Goal: Task Accomplishment & Management: Manage account settings

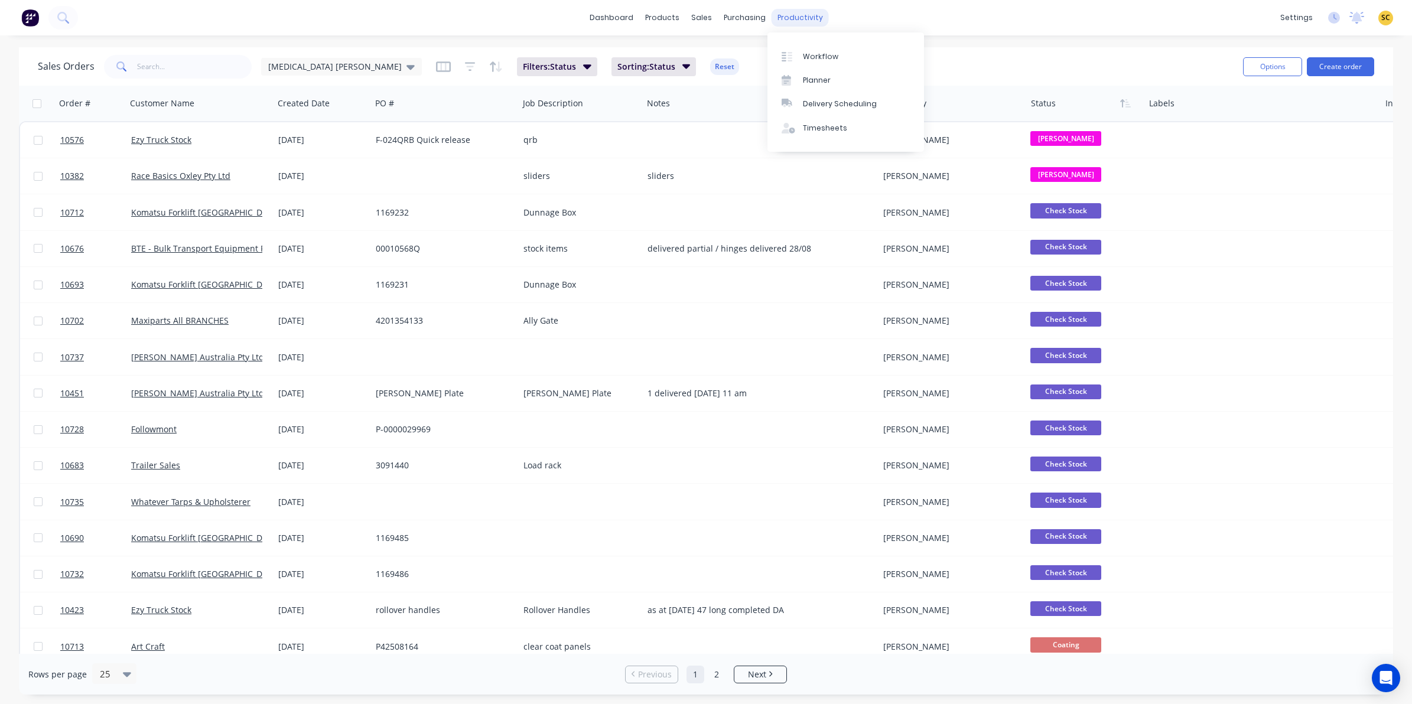
click at [805, 12] on div "productivity" at bounding box center [800, 18] width 57 height 18
click at [830, 128] on div "Timesheets" at bounding box center [825, 128] width 44 height 11
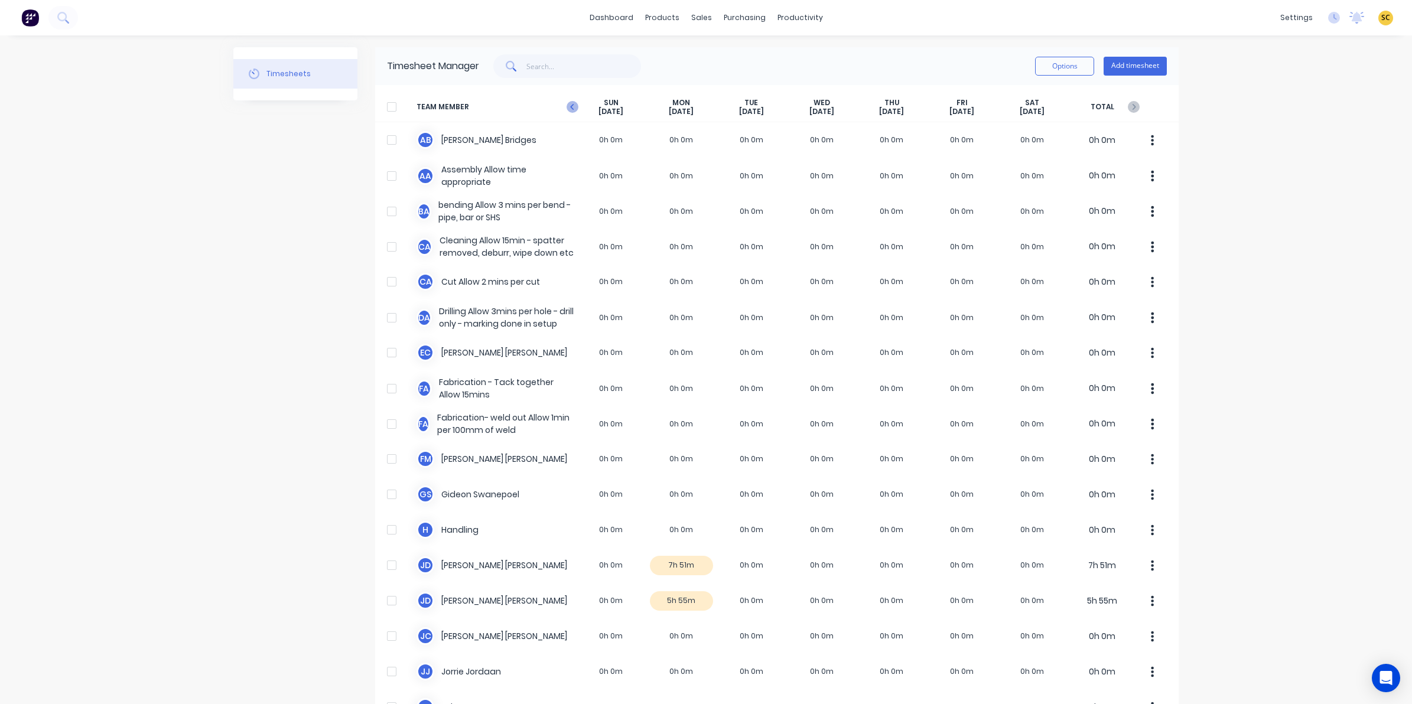
click at [567, 103] on icon "button" at bounding box center [573, 107] width 12 height 12
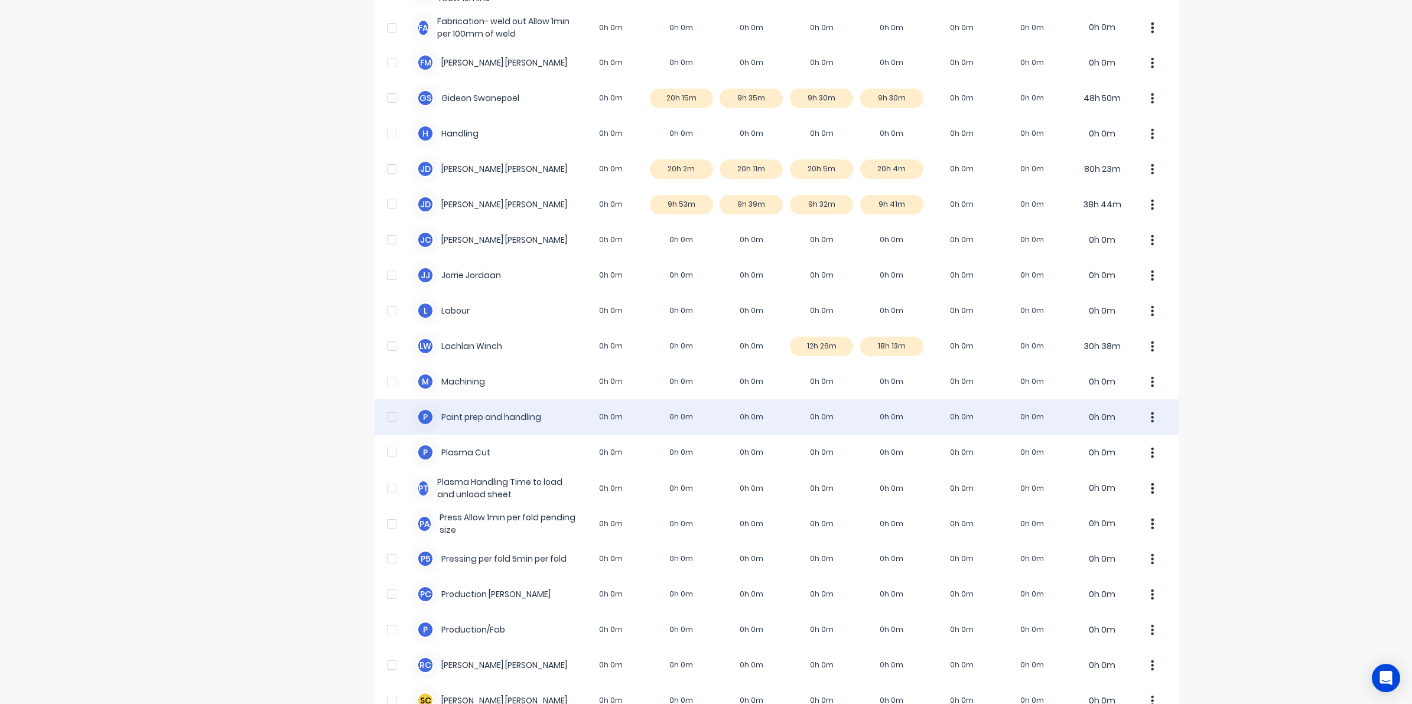
scroll to position [443, 0]
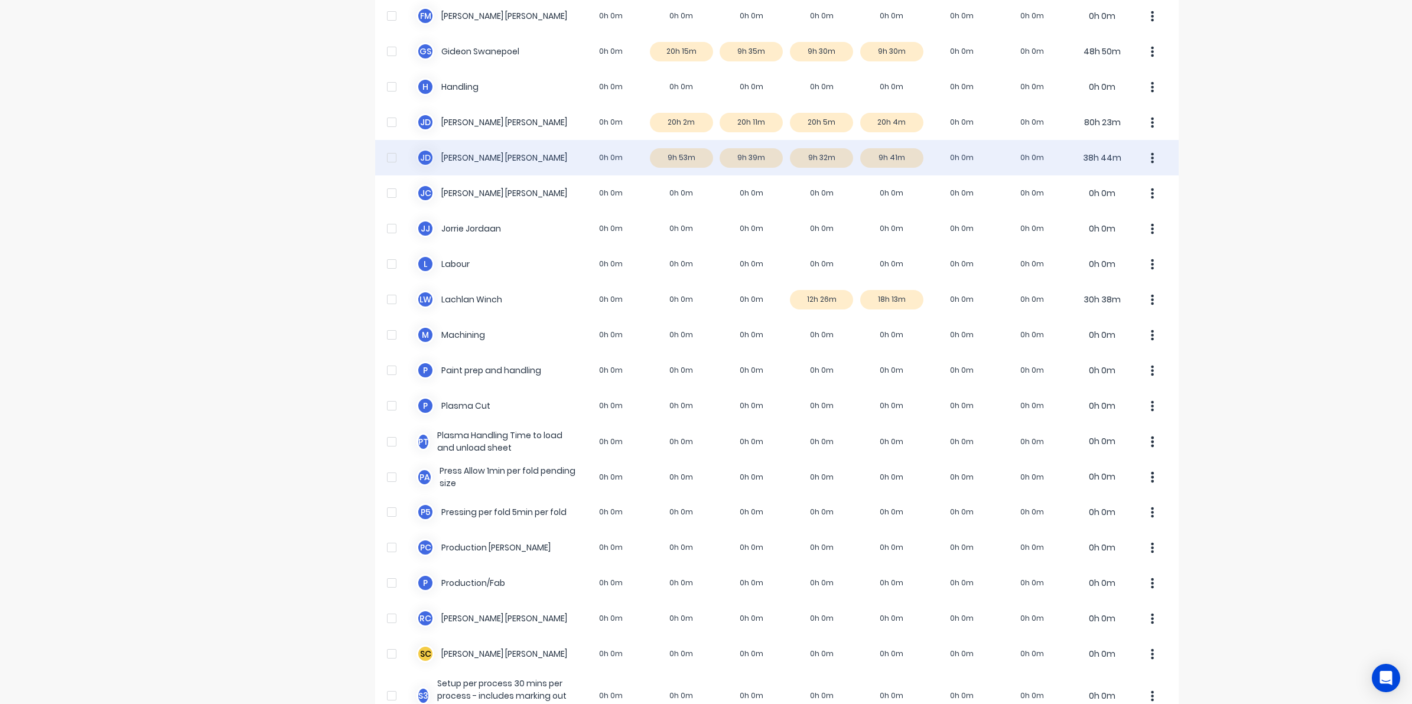
click at [896, 161] on div "J d [PERSON_NAME] 0h 0m 9h 53m 9h 39m 9h 32m 9h 41m 0h 0m 0h 0m 38h 44m" at bounding box center [777, 157] width 804 height 35
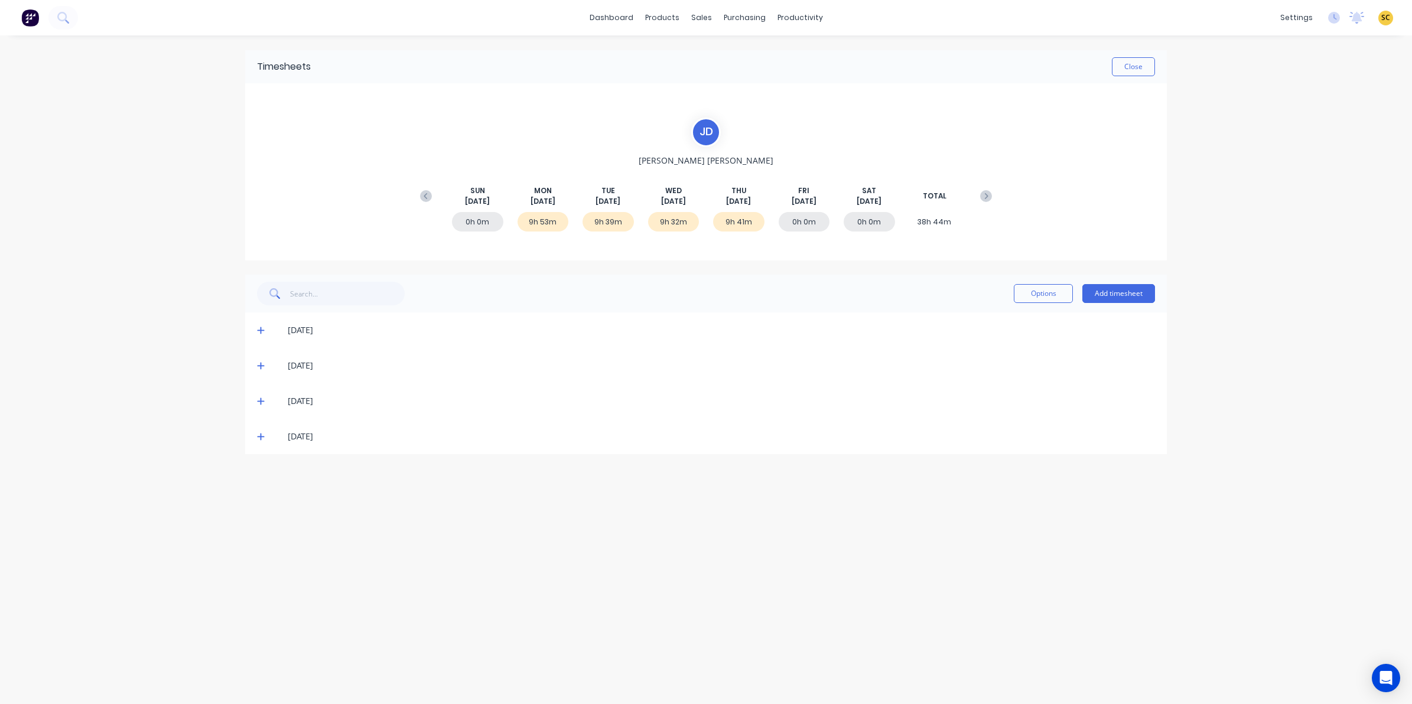
click at [260, 436] on icon at bounding box center [261, 437] width 8 height 8
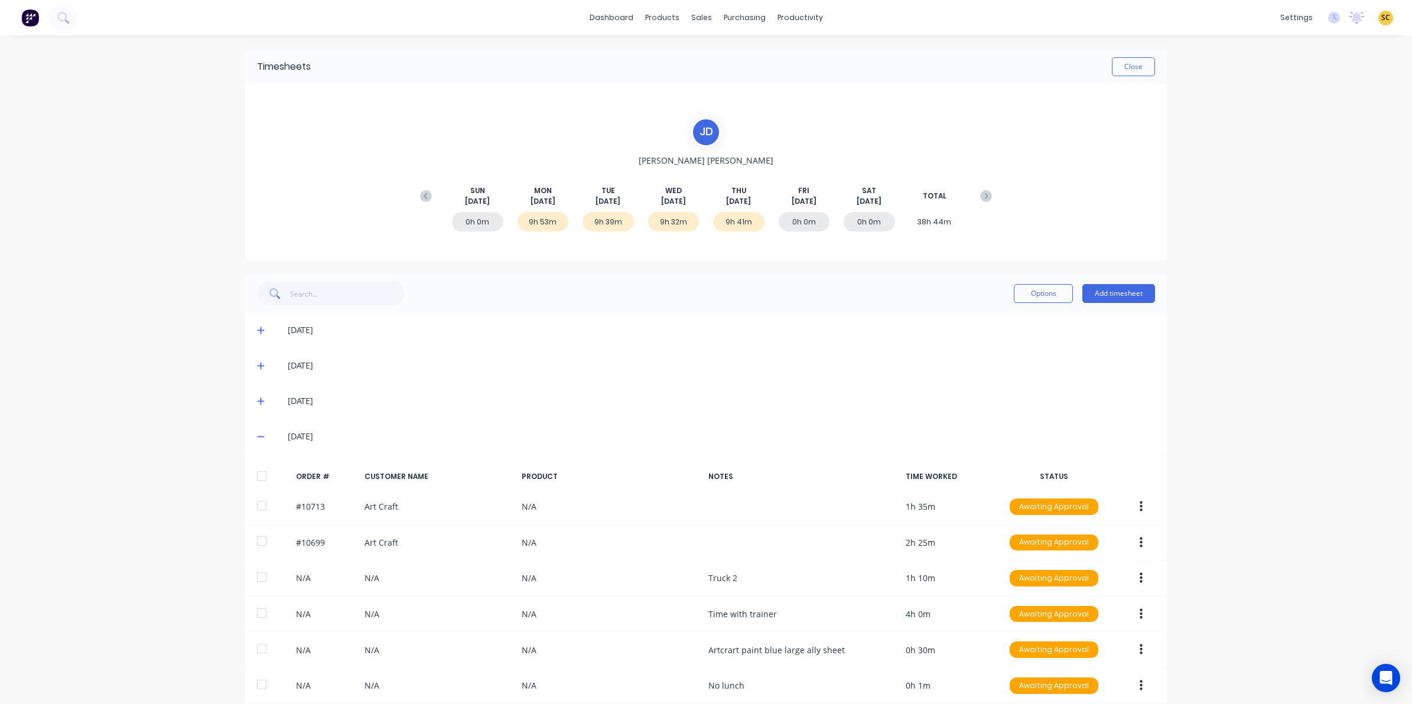
click at [252, 359] on div "[DATE]" at bounding box center [706, 365] width 922 height 35
click at [257, 369] on icon at bounding box center [261, 366] width 8 height 8
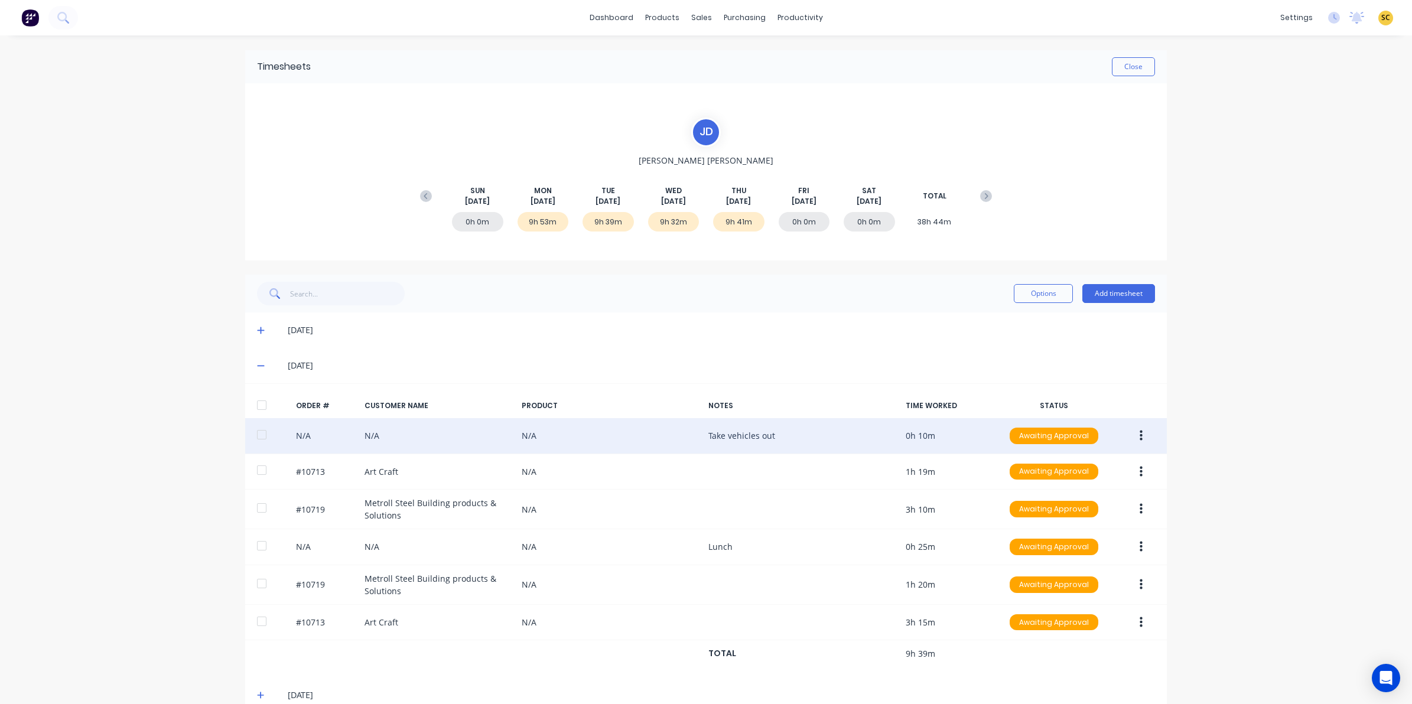
click at [1130, 440] on button "button" at bounding box center [1142, 435] width 28 height 21
click at [1056, 518] on div "Edit" at bounding box center [1099, 514] width 91 height 17
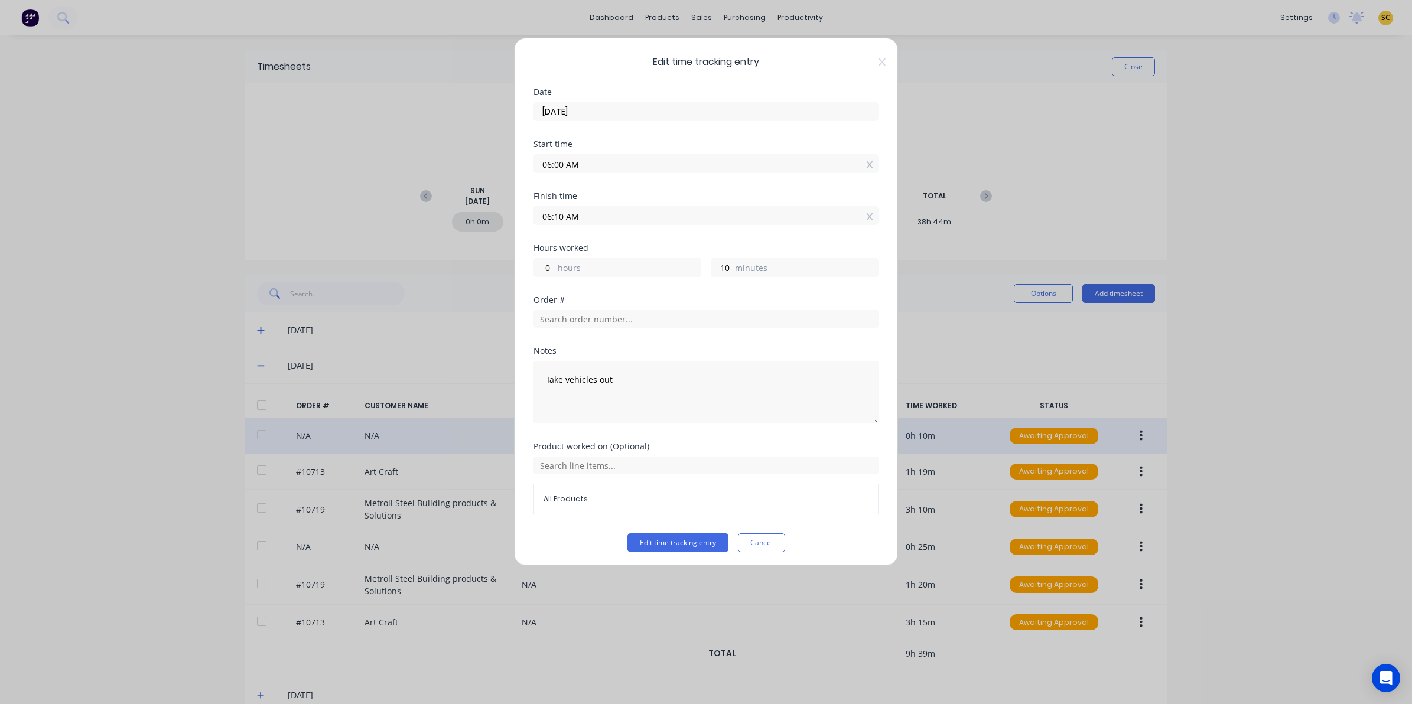
click at [879, 66] on icon at bounding box center [882, 61] width 7 height 9
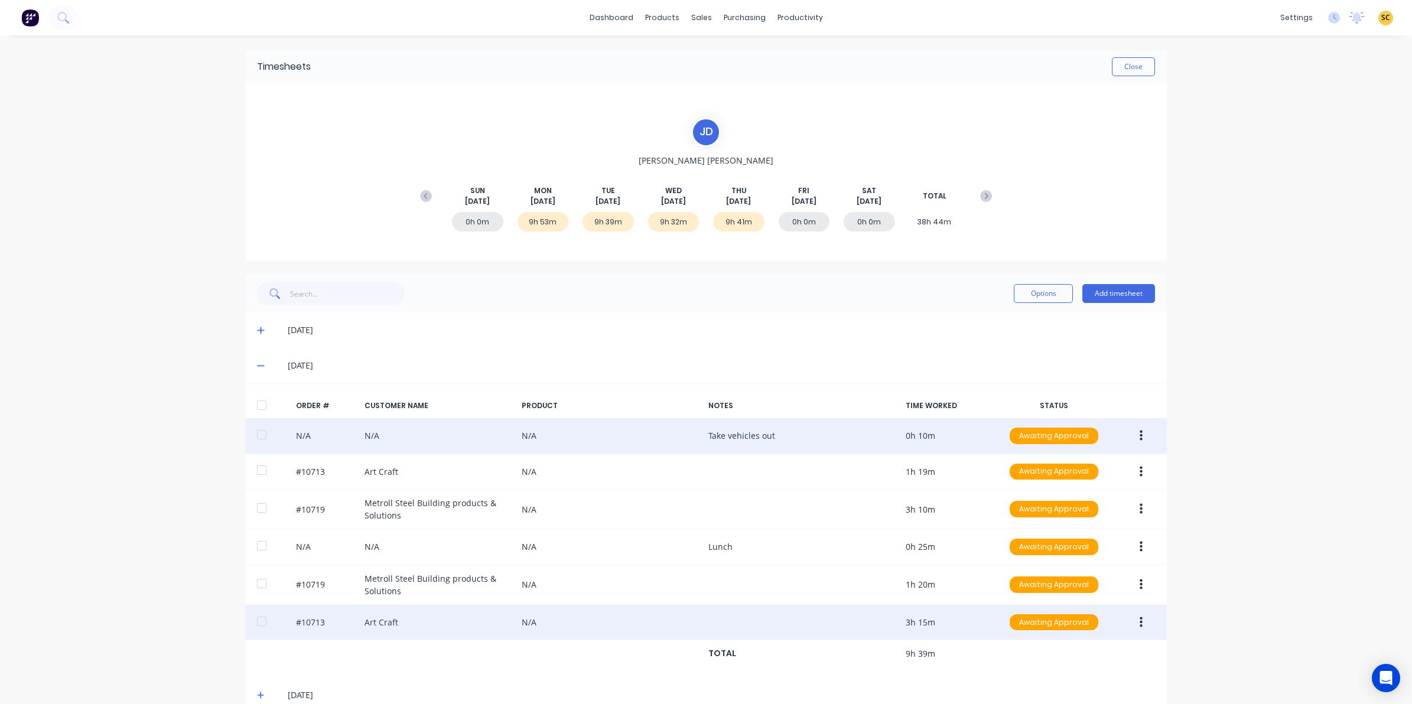
click at [1145, 616] on button "button" at bounding box center [1142, 622] width 28 height 21
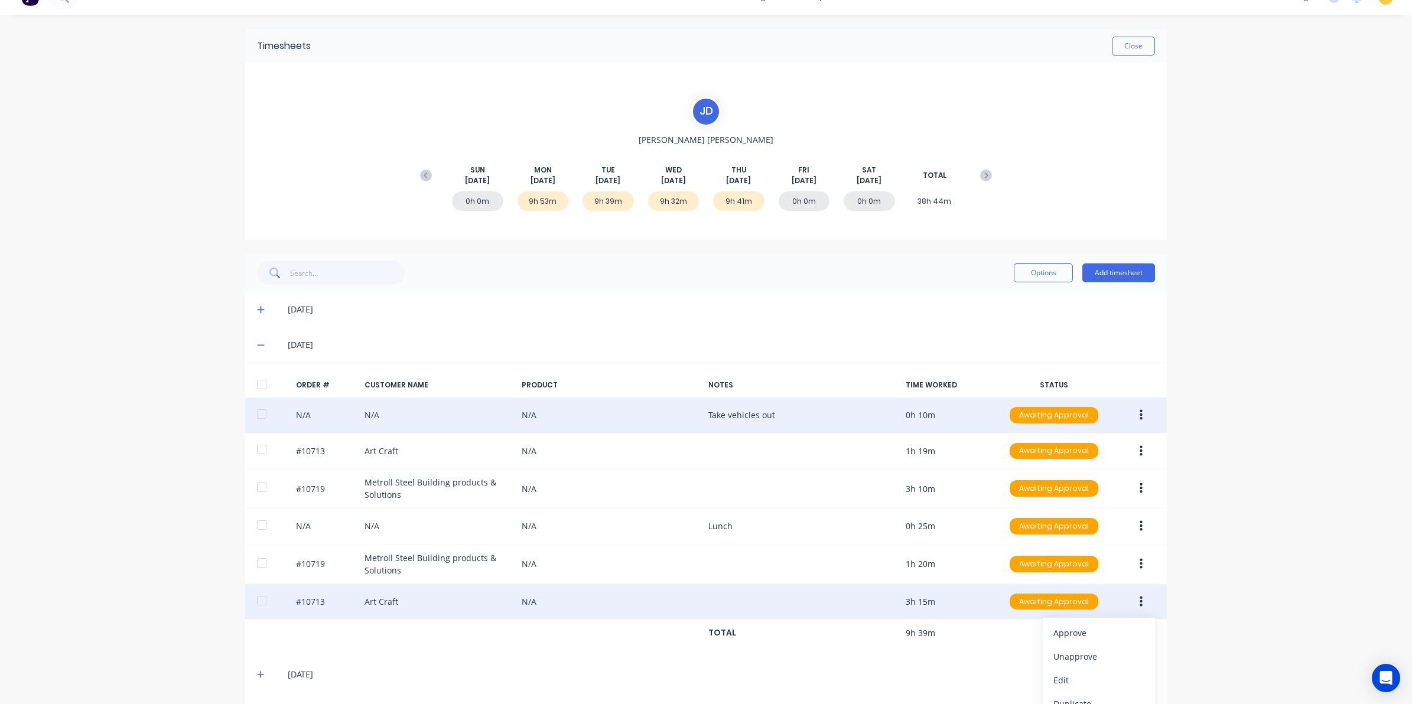
scroll to position [74, 0]
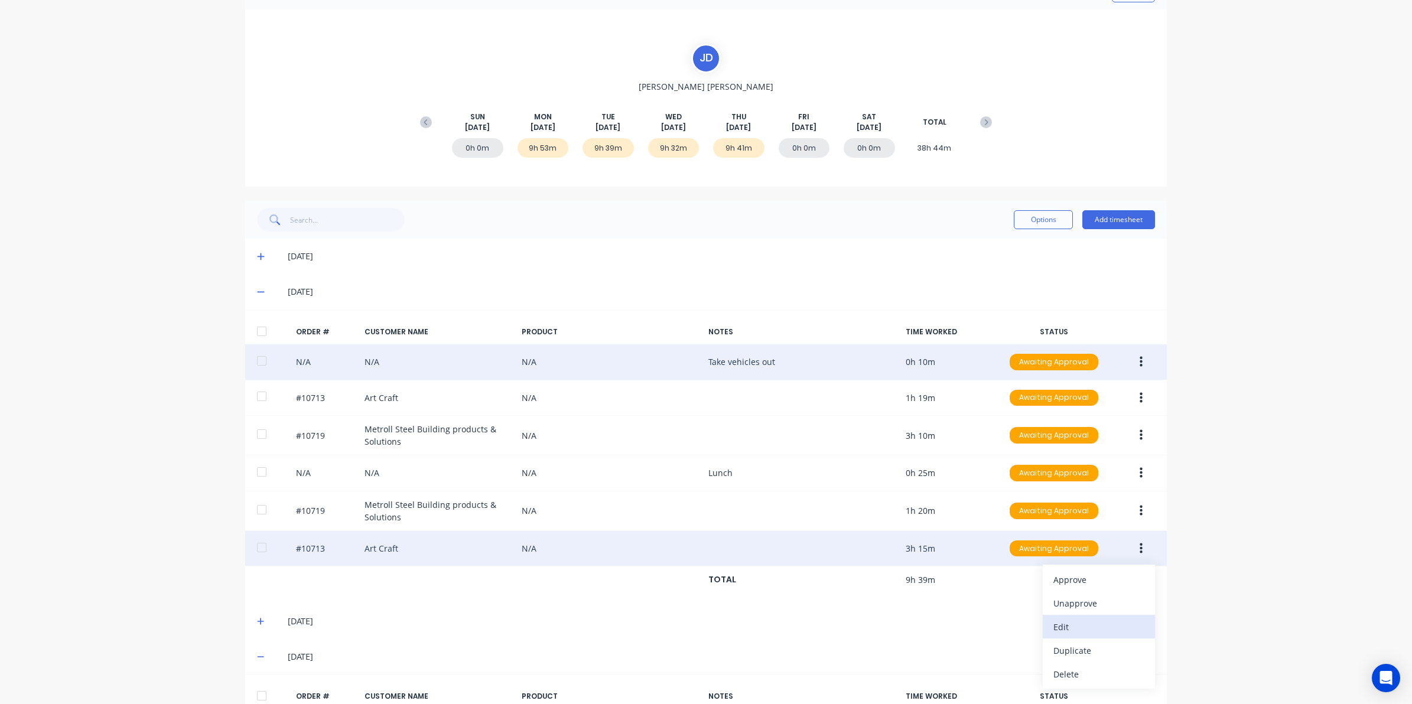
click at [1060, 631] on div "Edit" at bounding box center [1099, 627] width 91 height 17
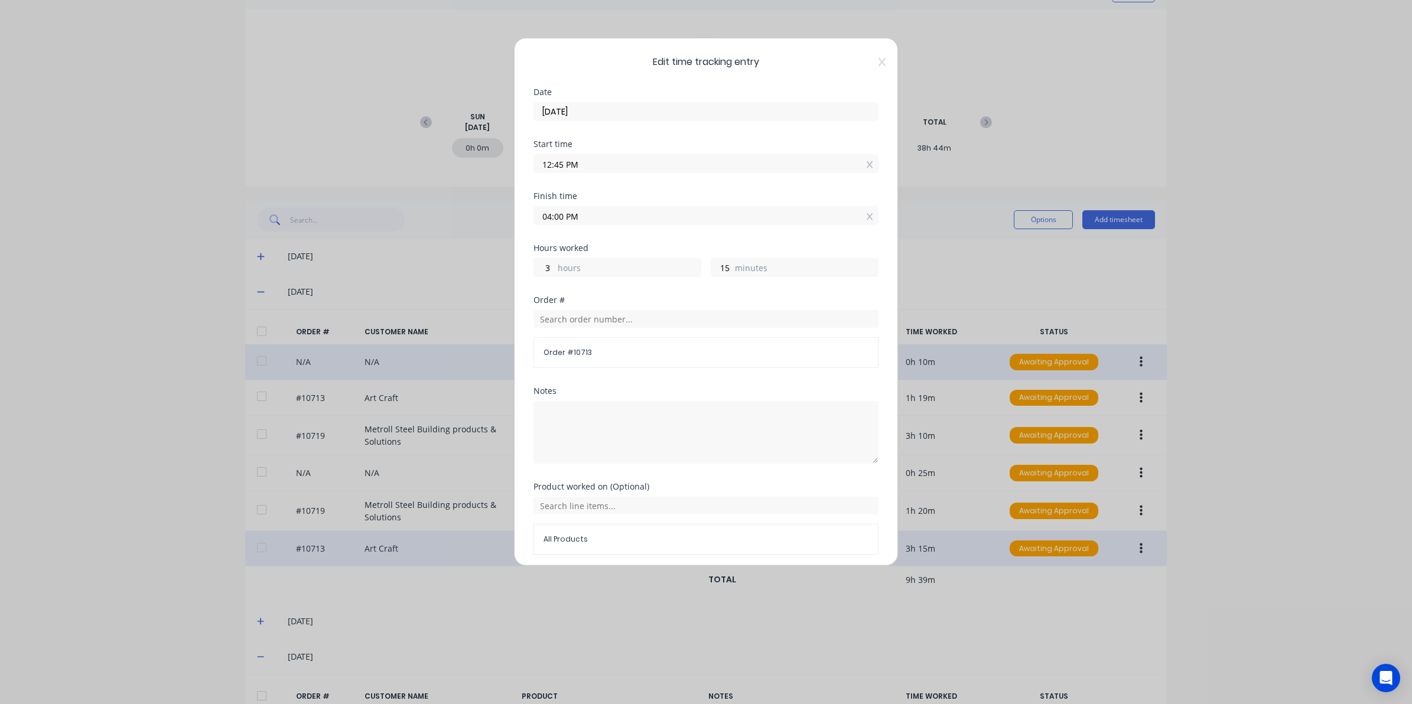
click at [866, 63] on span "Edit time tracking entry" at bounding box center [706, 62] width 345 height 14
click at [879, 63] on icon at bounding box center [882, 62] width 7 height 8
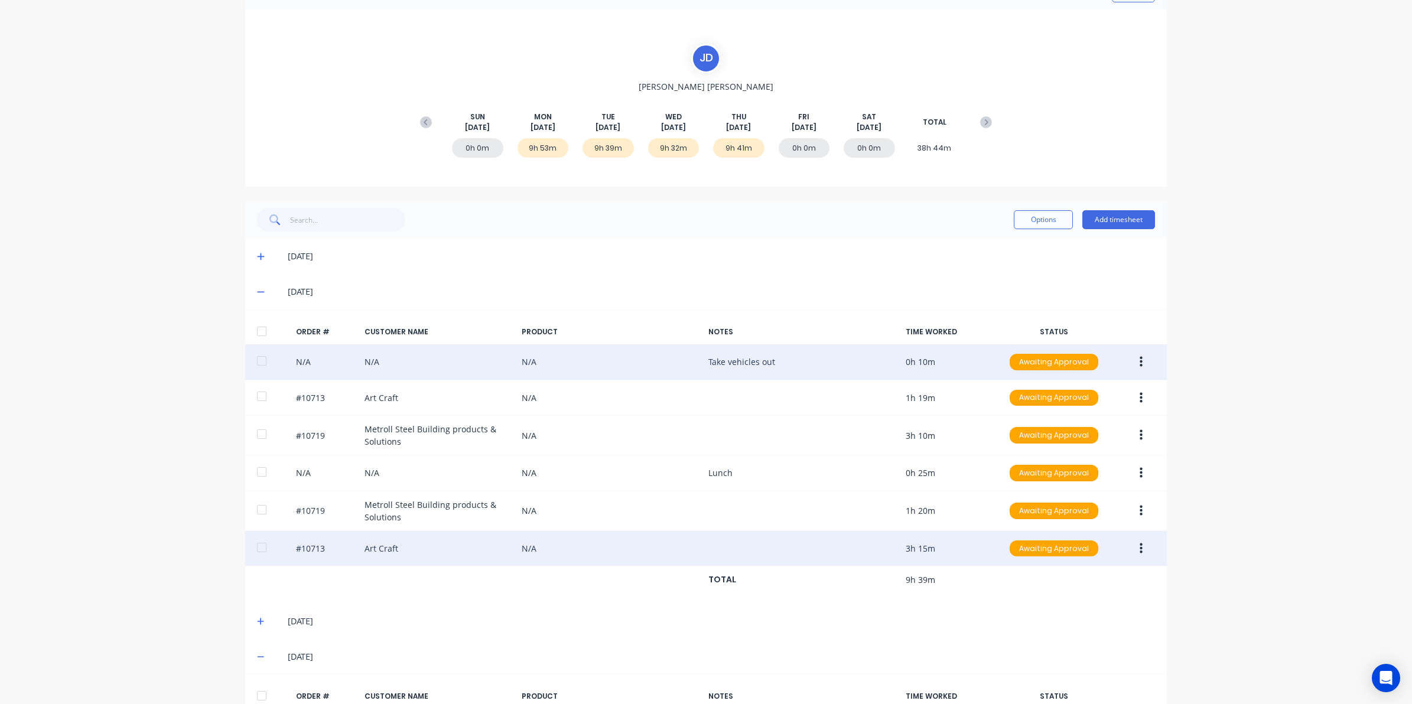
click at [258, 288] on icon at bounding box center [261, 292] width 8 height 8
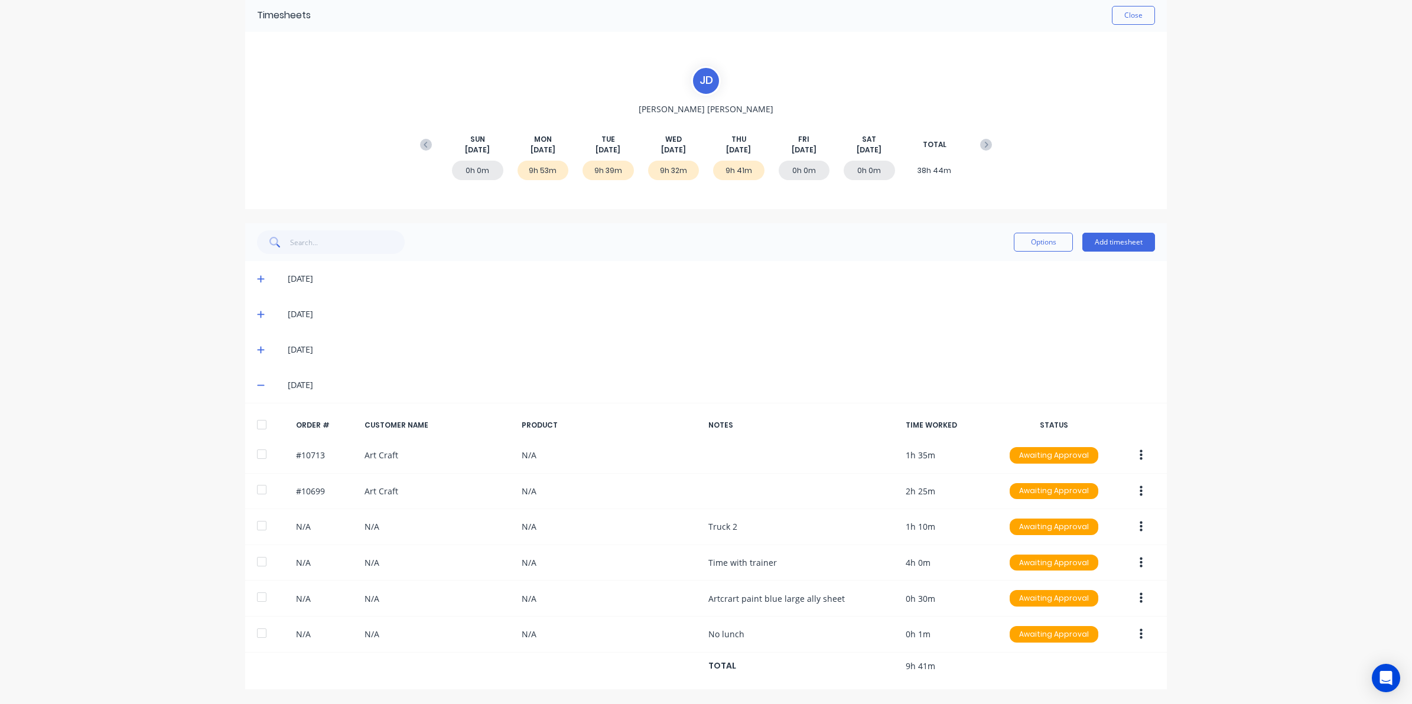
click at [257, 346] on icon at bounding box center [261, 350] width 8 height 8
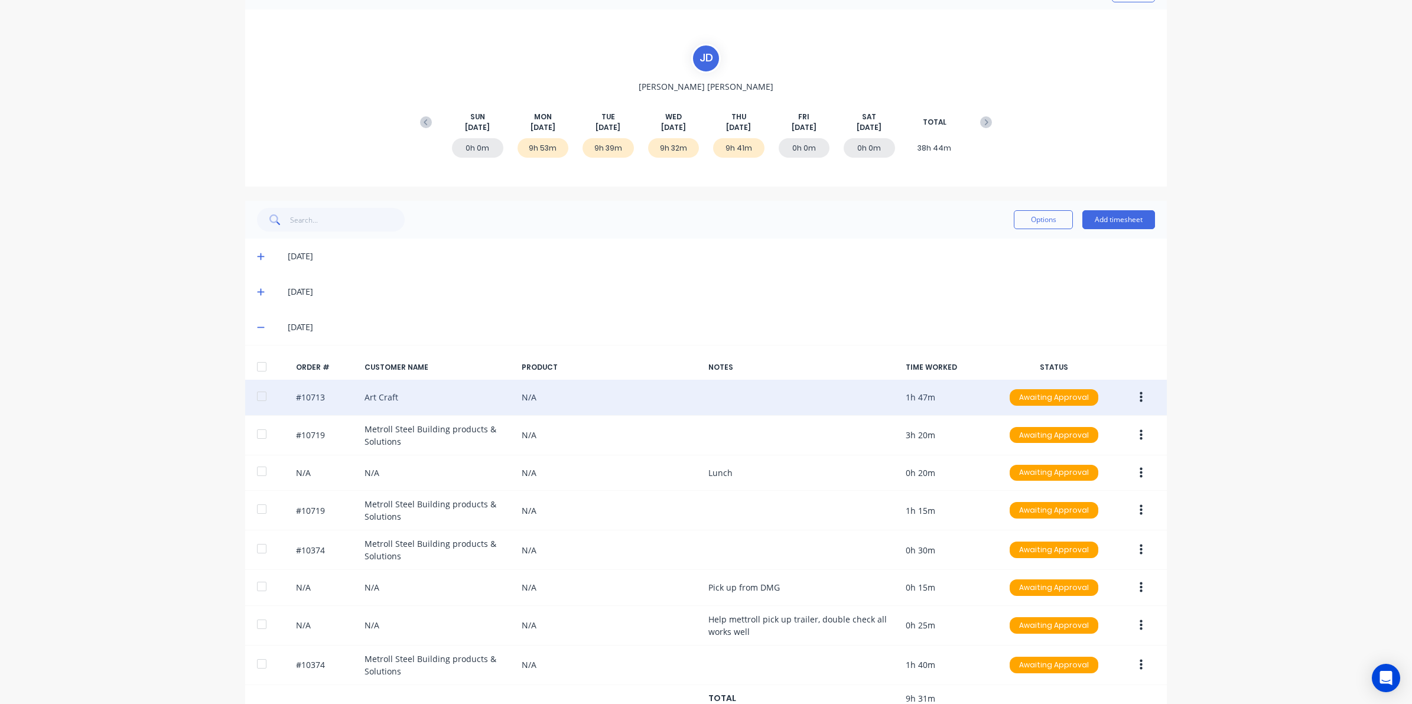
click at [1144, 394] on button "button" at bounding box center [1142, 397] width 28 height 21
click at [1089, 475] on div "Edit" at bounding box center [1099, 475] width 91 height 17
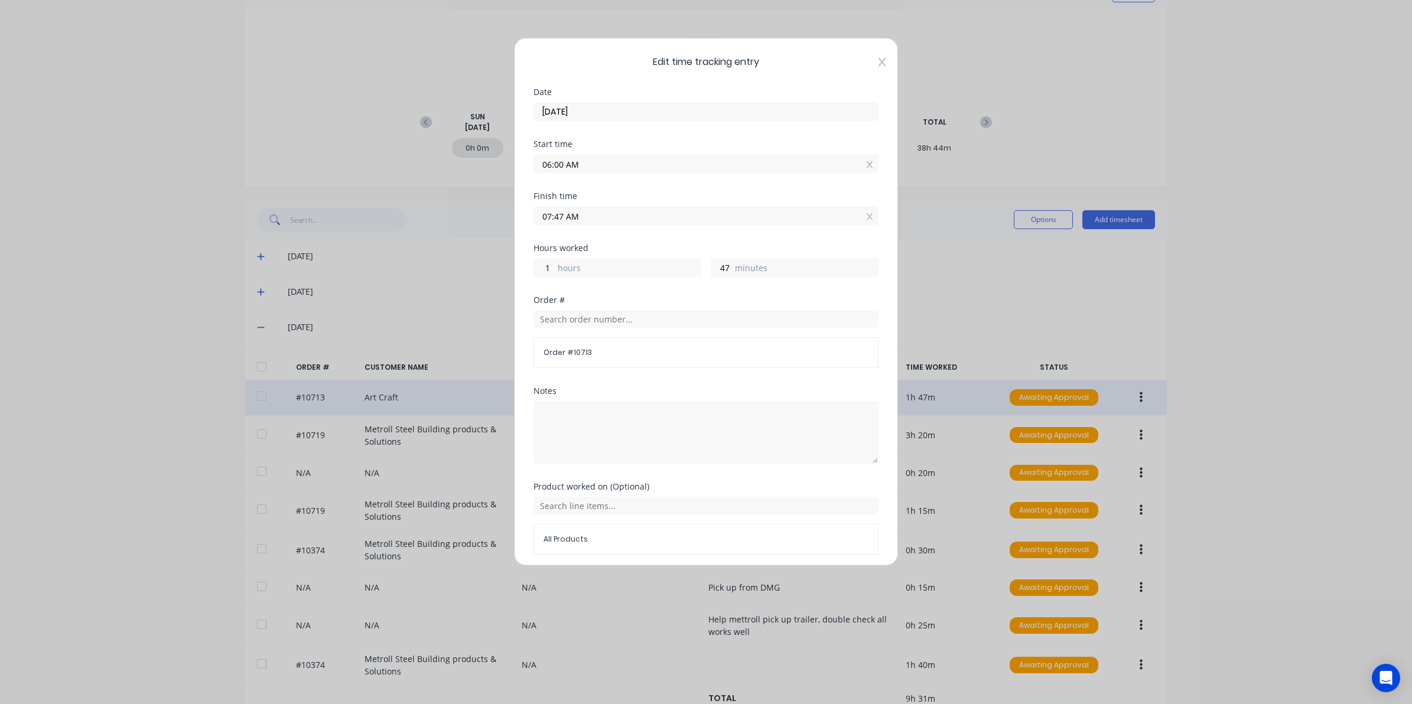
click at [868, 61] on div "Edit time tracking entry Date [DATE] Start time 06:00 AM Finish time 07:47 AM H…" at bounding box center [706, 302] width 384 height 528
click at [879, 63] on icon at bounding box center [882, 62] width 7 height 8
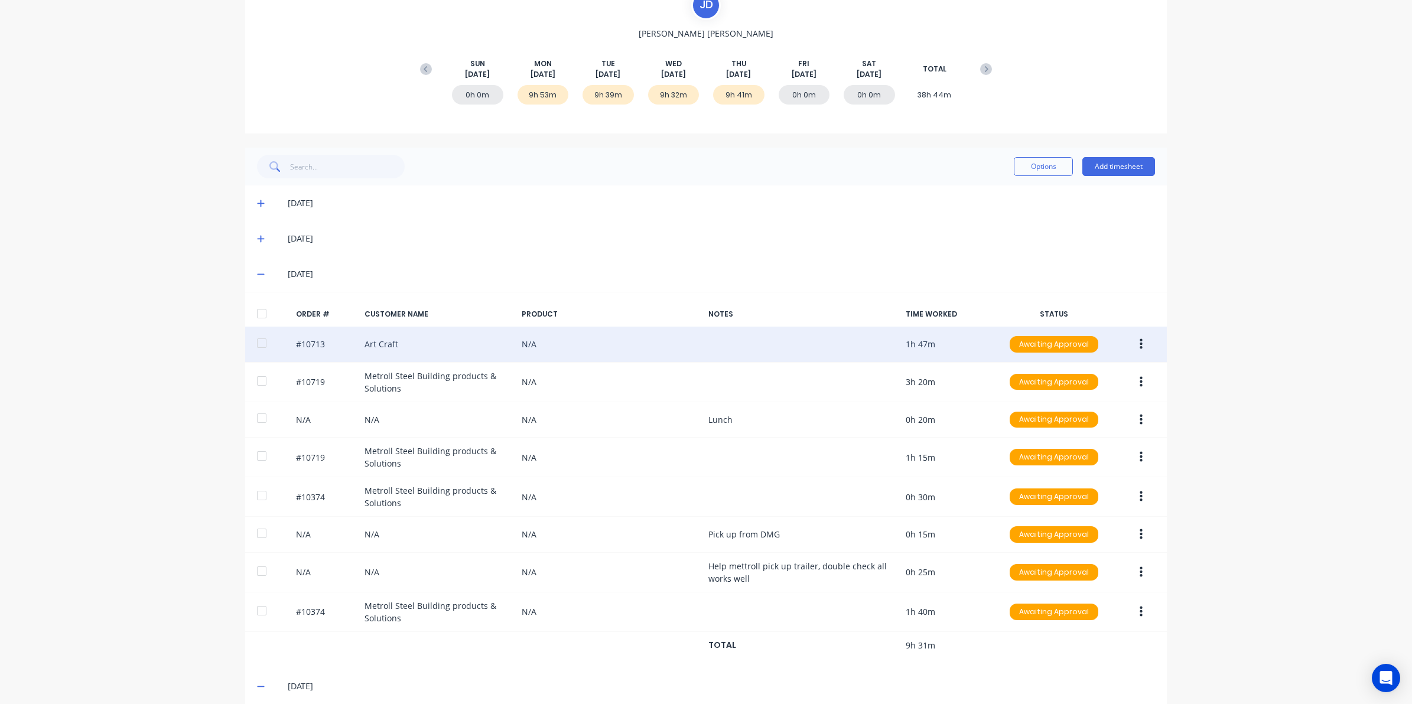
scroll to position [148, 0]
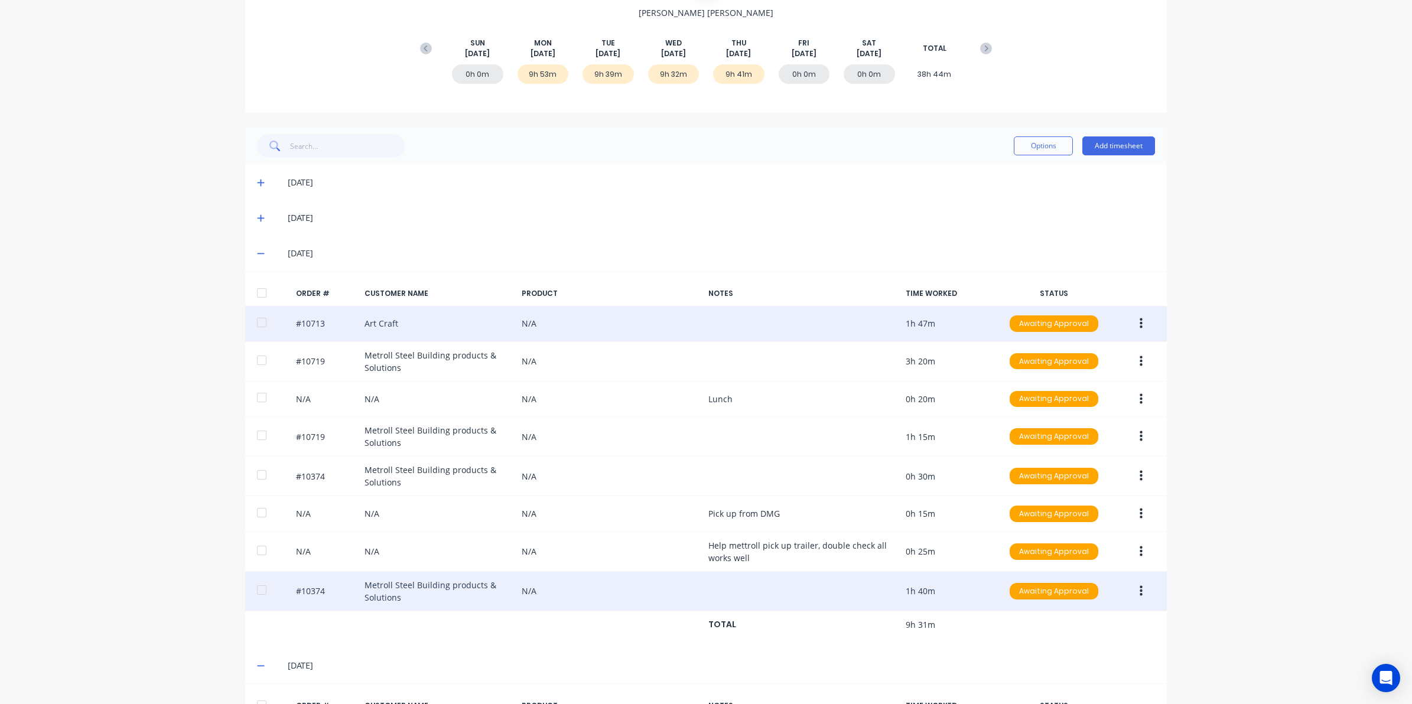
click at [1129, 595] on button "button" at bounding box center [1142, 591] width 28 height 21
click at [1070, 675] on div "Edit" at bounding box center [1099, 669] width 91 height 17
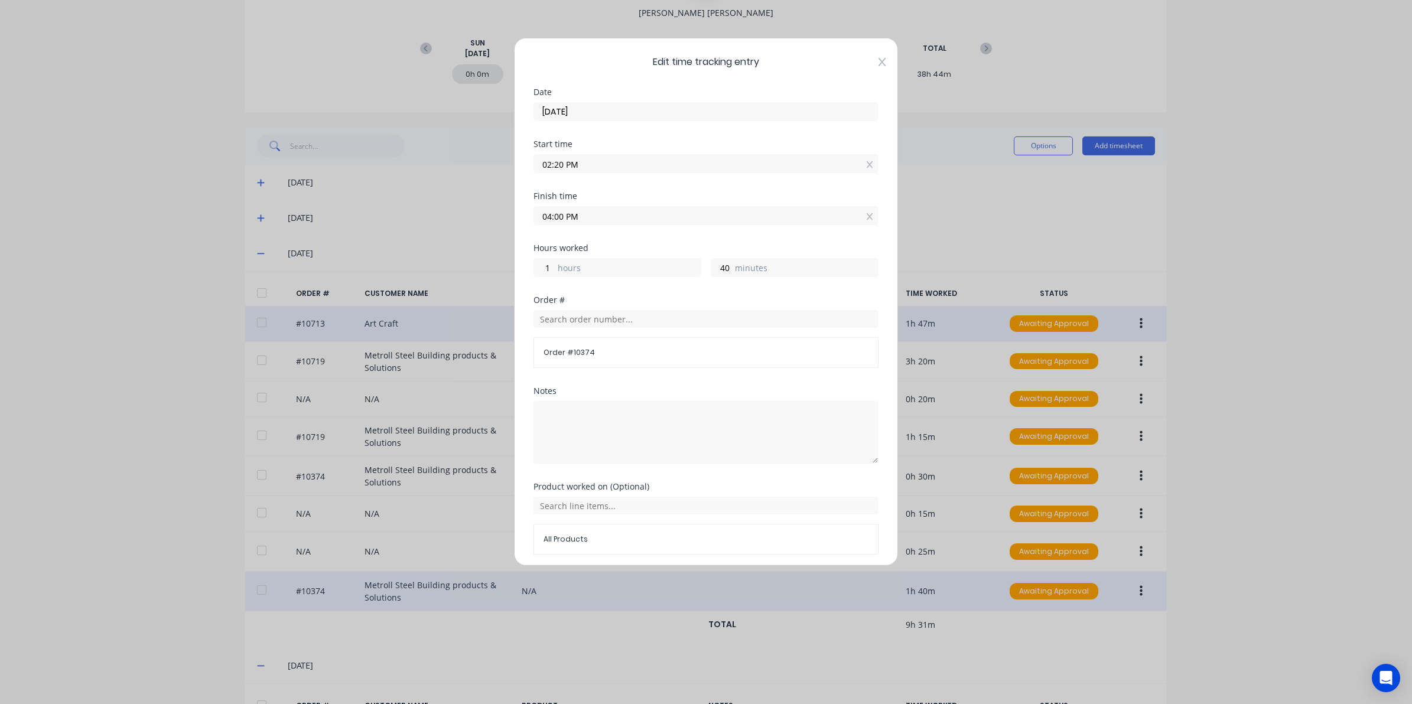
click at [879, 57] on icon at bounding box center [882, 61] width 7 height 9
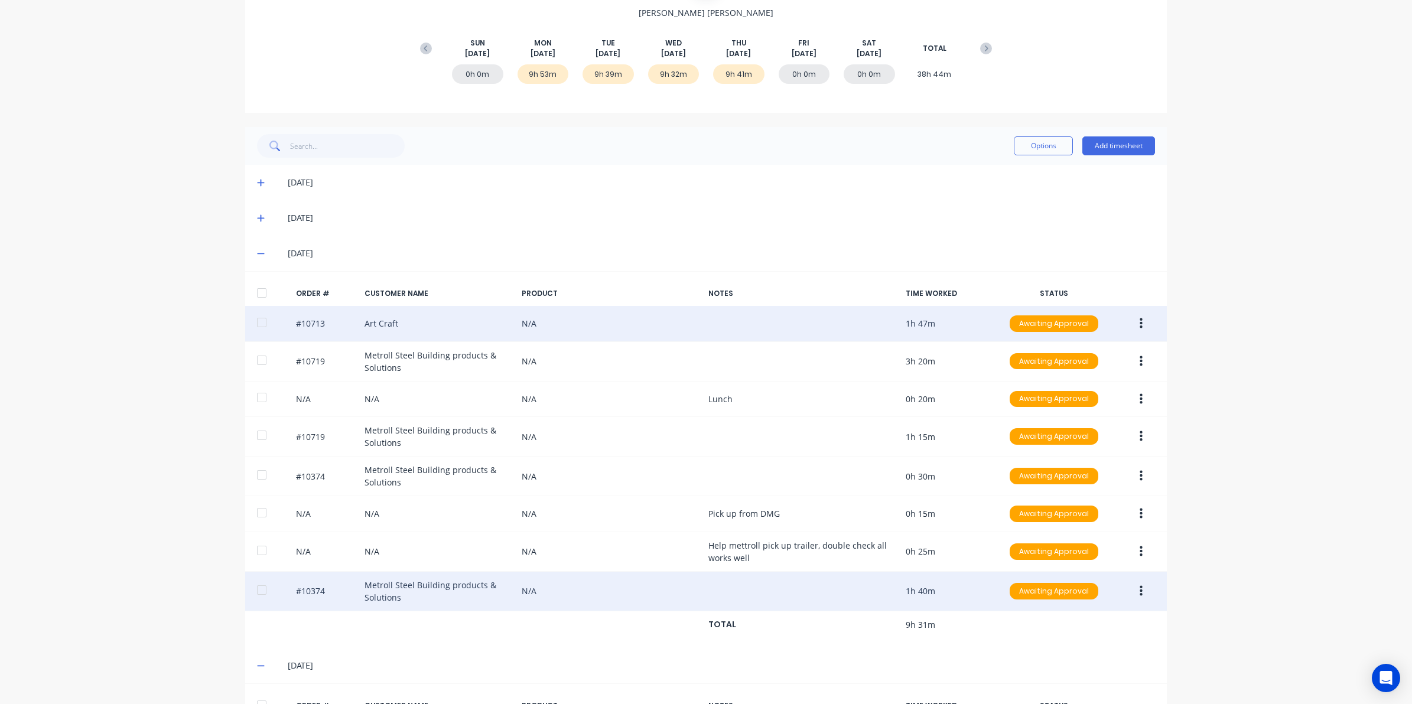
click at [257, 251] on icon at bounding box center [261, 253] width 8 height 8
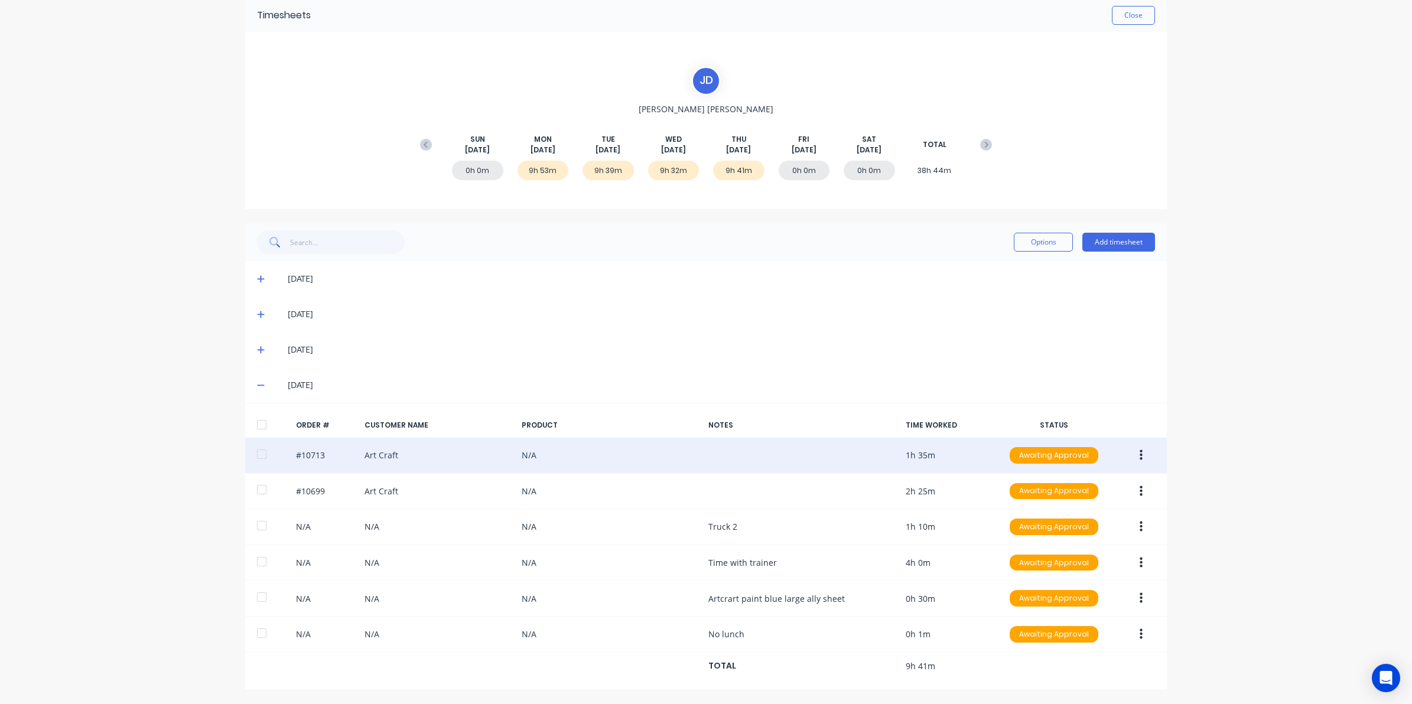
click at [1142, 450] on button "button" at bounding box center [1142, 455] width 28 height 21
click at [1061, 533] on div "Edit" at bounding box center [1099, 533] width 91 height 17
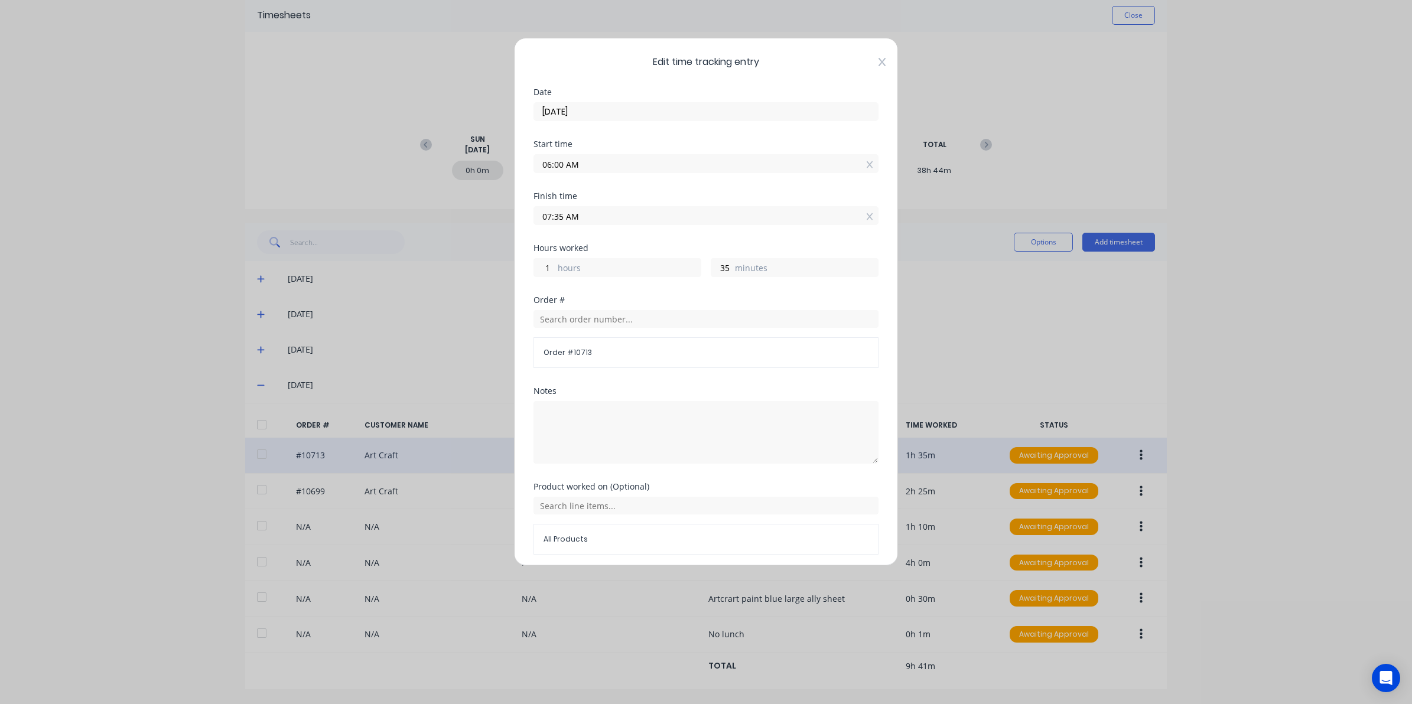
click at [879, 58] on icon at bounding box center [882, 61] width 7 height 9
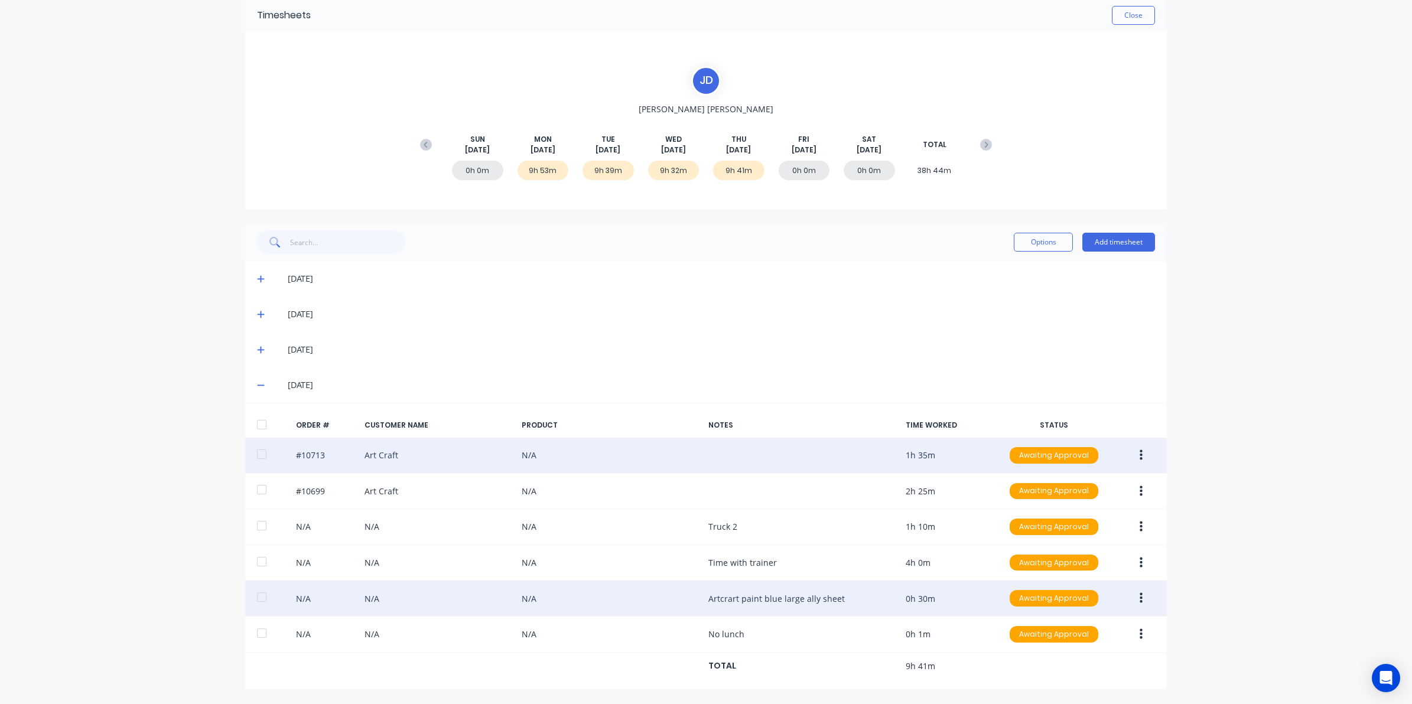
click at [1136, 594] on button "button" at bounding box center [1142, 598] width 28 height 21
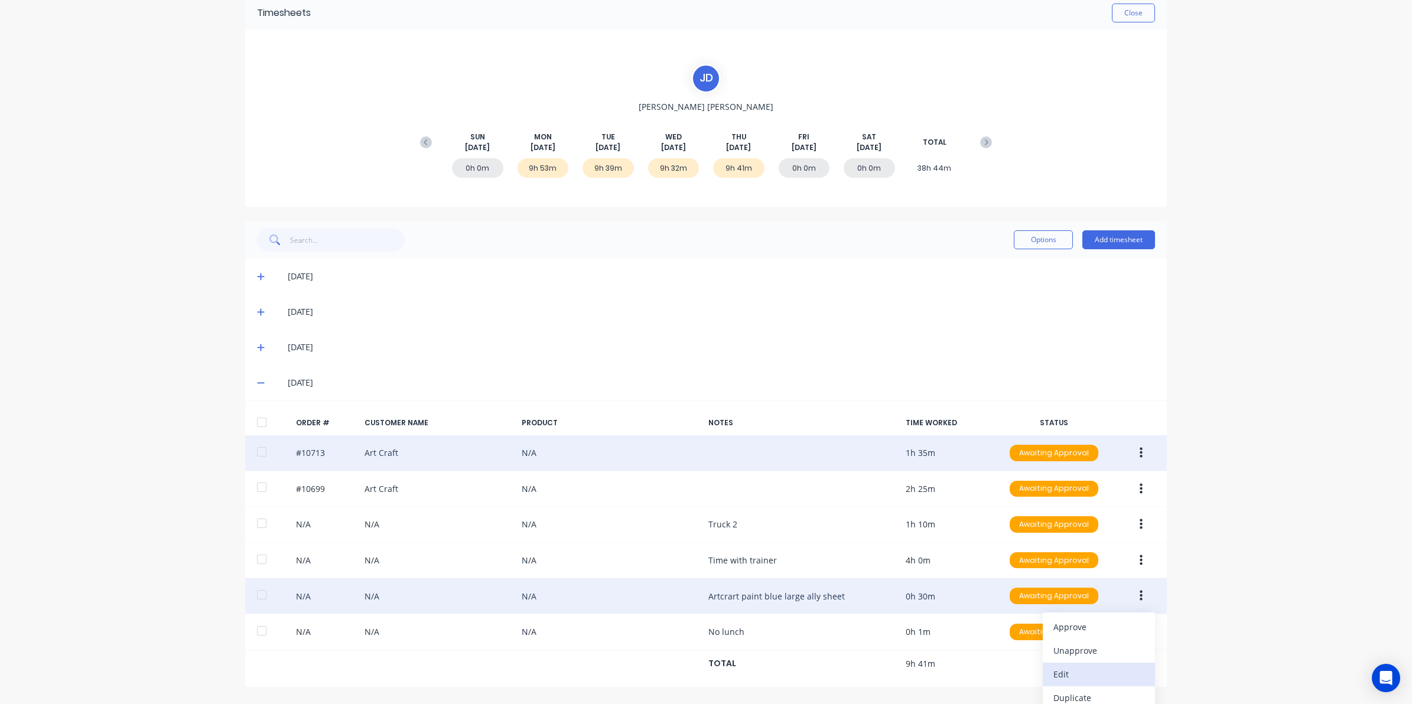
click at [1068, 671] on div "Edit" at bounding box center [1099, 674] width 91 height 17
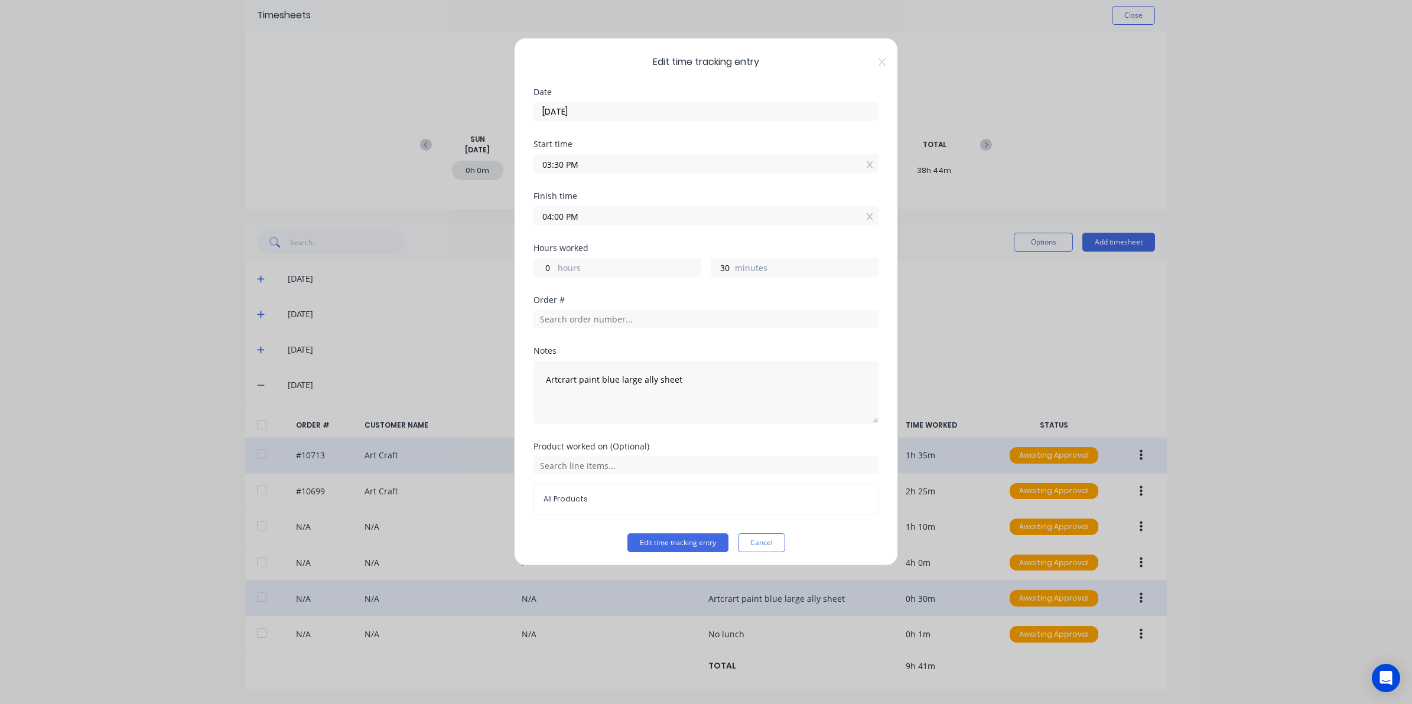
drag, startPoint x: 870, startPoint y: 64, endPoint x: 863, endPoint y: 68, distance: 8.7
click at [879, 65] on icon at bounding box center [882, 61] width 7 height 9
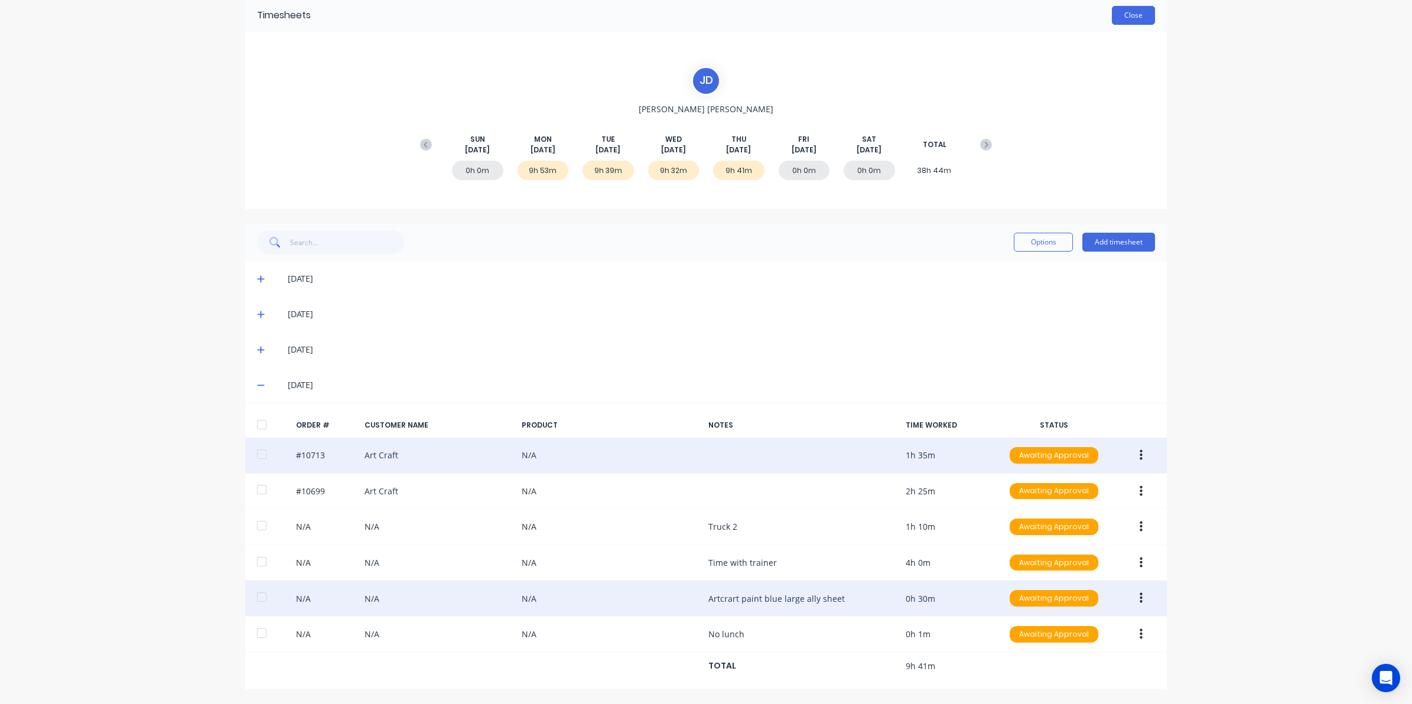
click at [1123, 7] on button "Close" at bounding box center [1133, 15] width 43 height 19
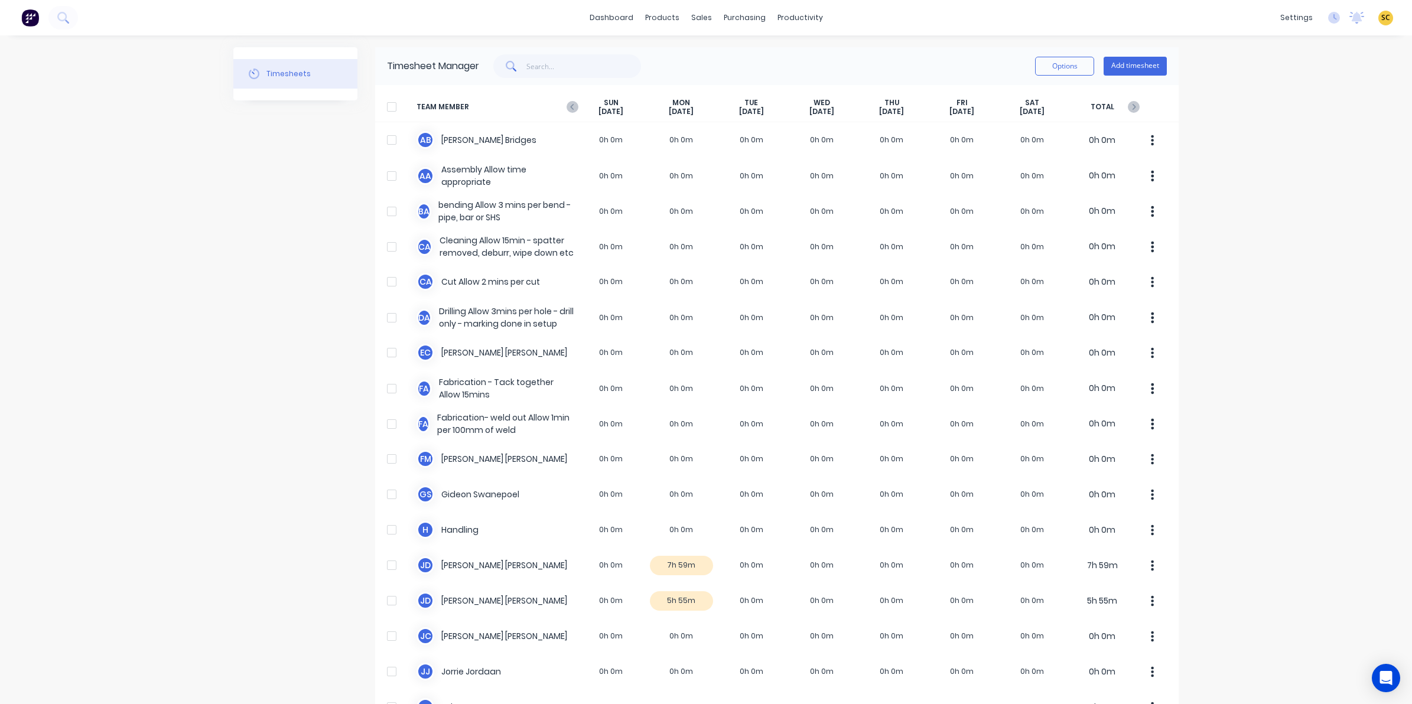
click at [576, 113] on div "[DATE]" at bounding box center [611, 107] width 70 height 18
click at [570, 106] on icon "button" at bounding box center [572, 107] width 4 height 6
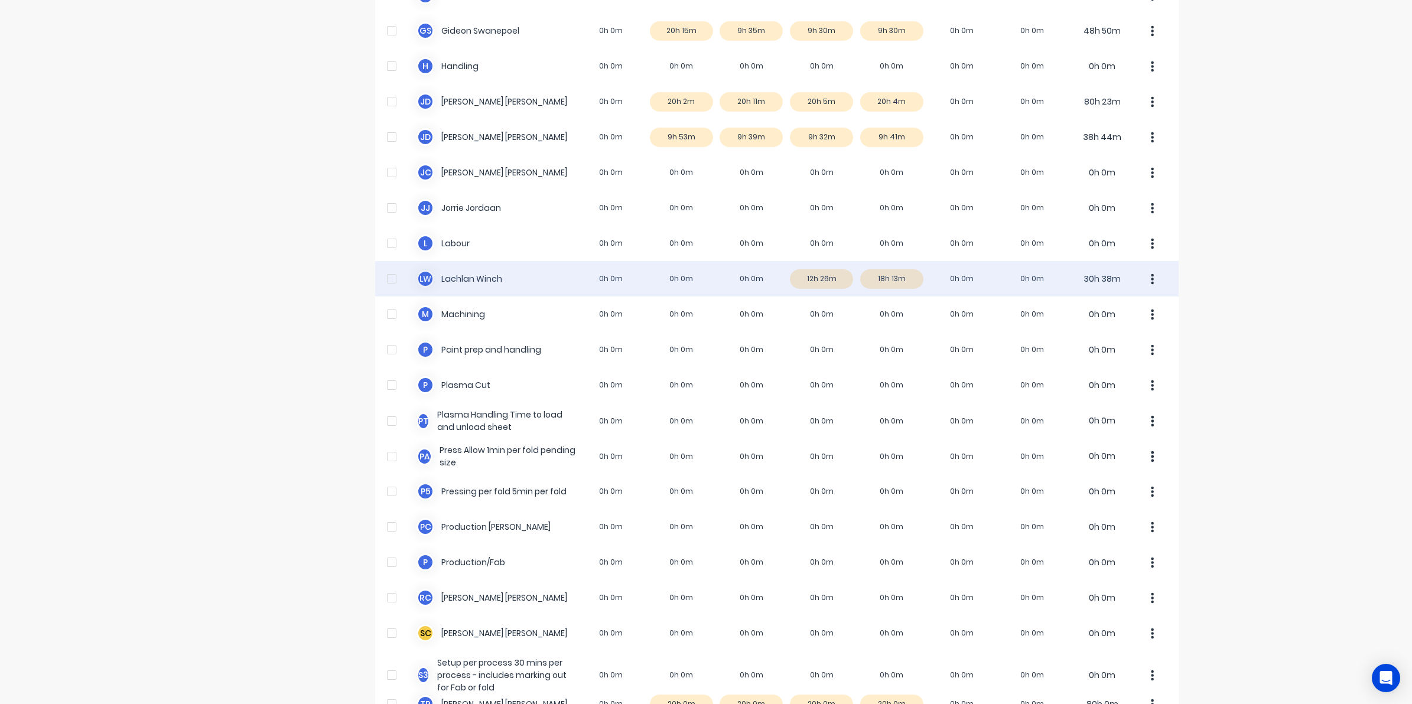
scroll to position [607, 0]
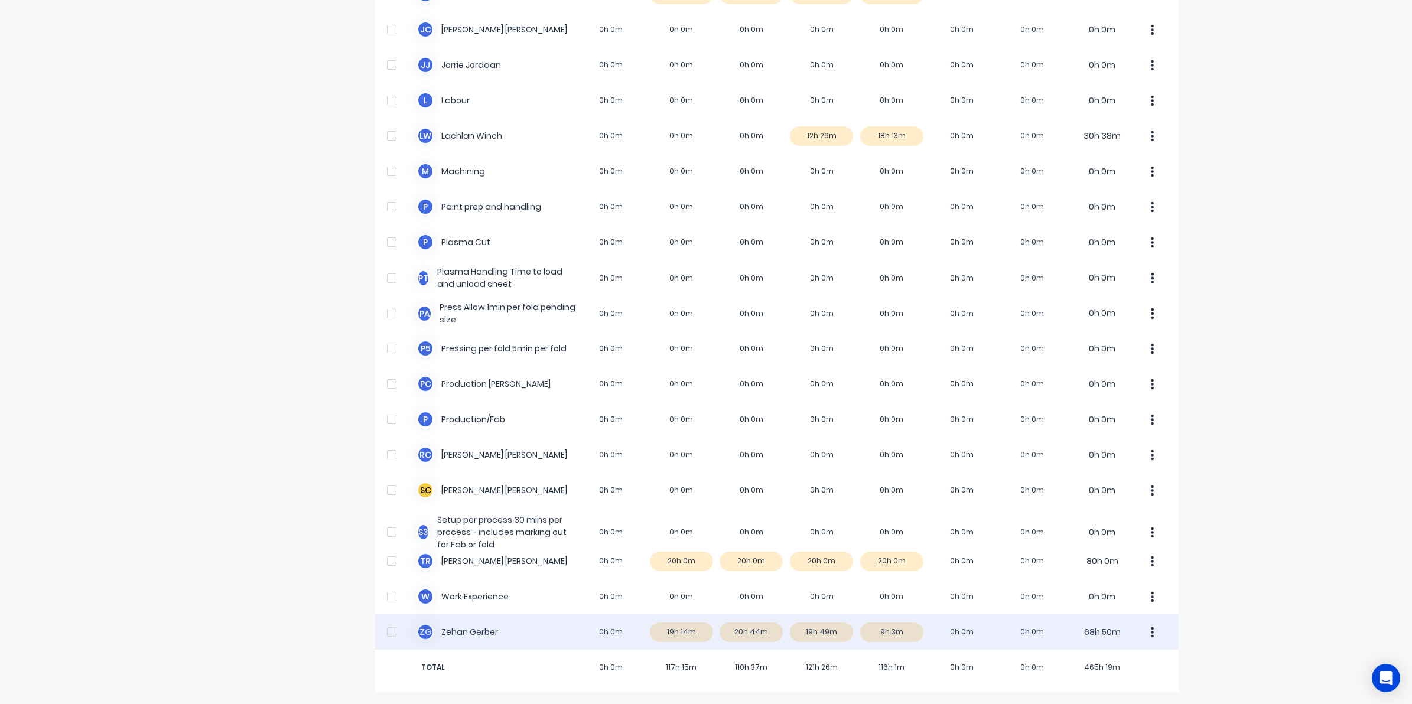
click at [800, 634] on div "Z G [PERSON_NAME] 0h 0m 19h 14m 20h 44m 19h 49m 9h 3m 0h 0m 0h 0m 68h 50m" at bounding box center [777, 632] width 804 height 35
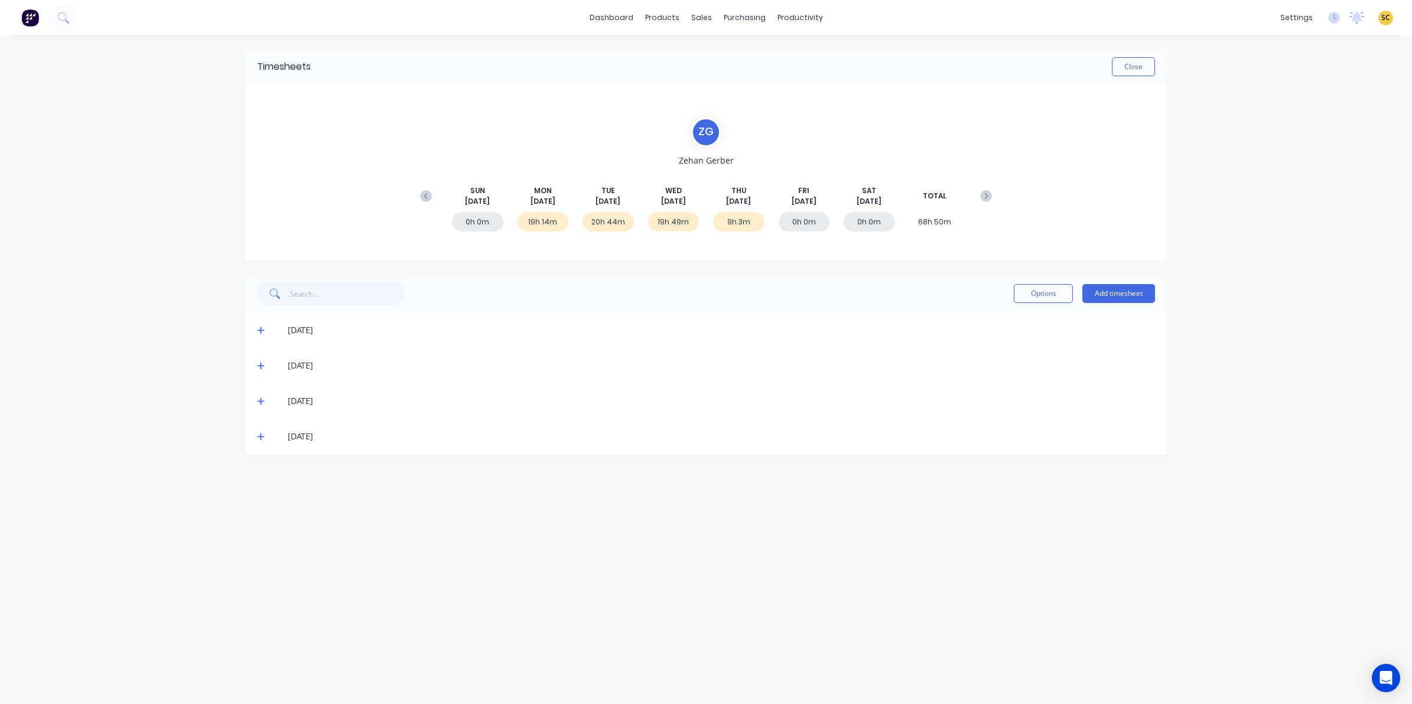
click at [259, 399] on icon at bounding box center [261, 401] width 8 height 8
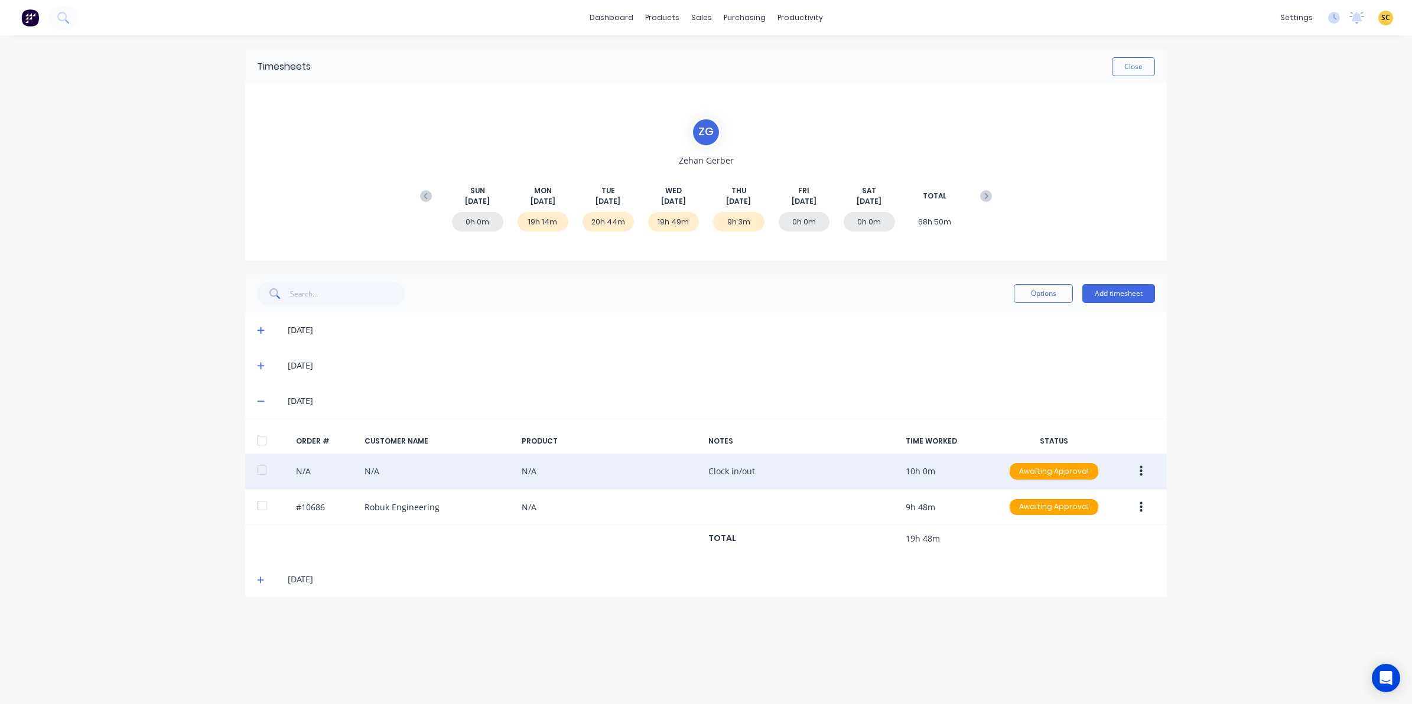
click at [1142, 466] on button "button" at bounding box center [1142, 471] width 28 height 21
click at [1093, 538] on button "Unapprove" at bounding box center [1099, 527] width 112 height 24
click at [1135, 467] on button "button" at bounding box center [1142, 471] width 28 height 21
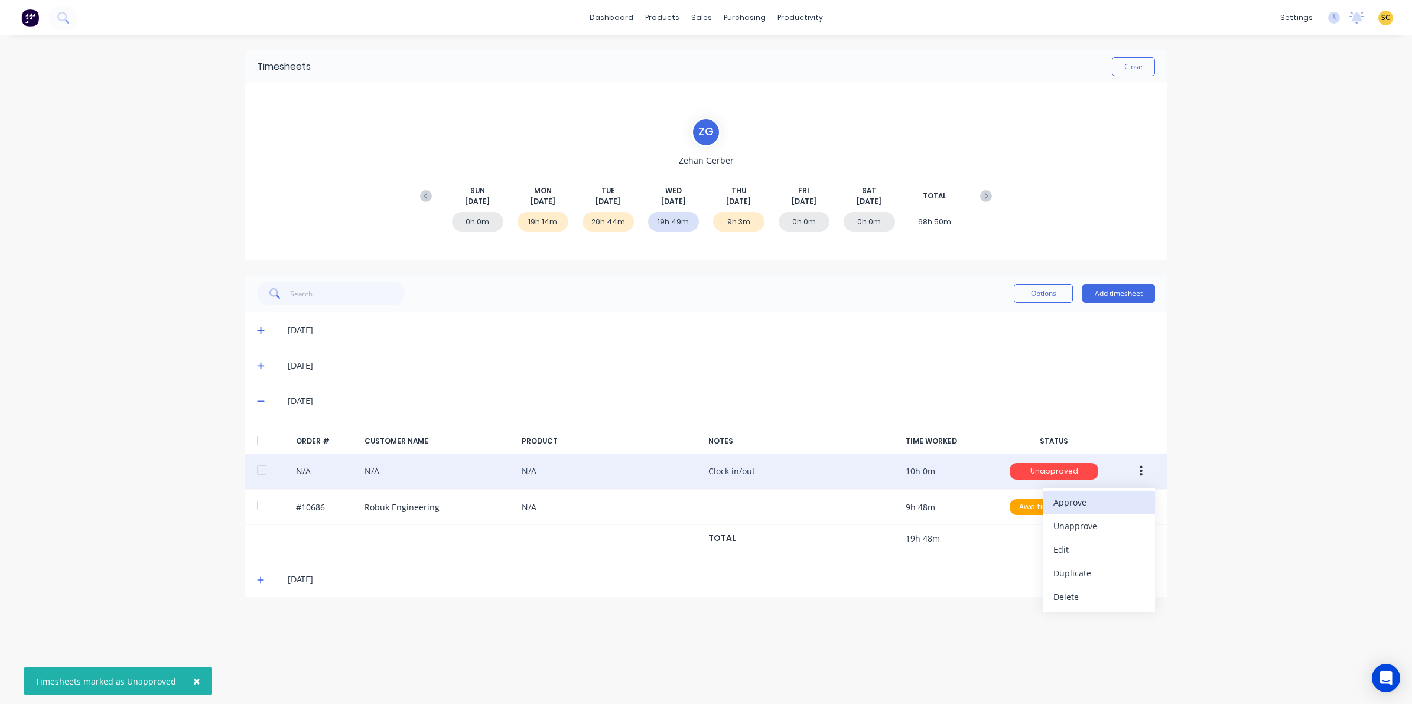
click at [1096, 498] on div "Approve" at bounding box center [1099, 502] width 91 height 17
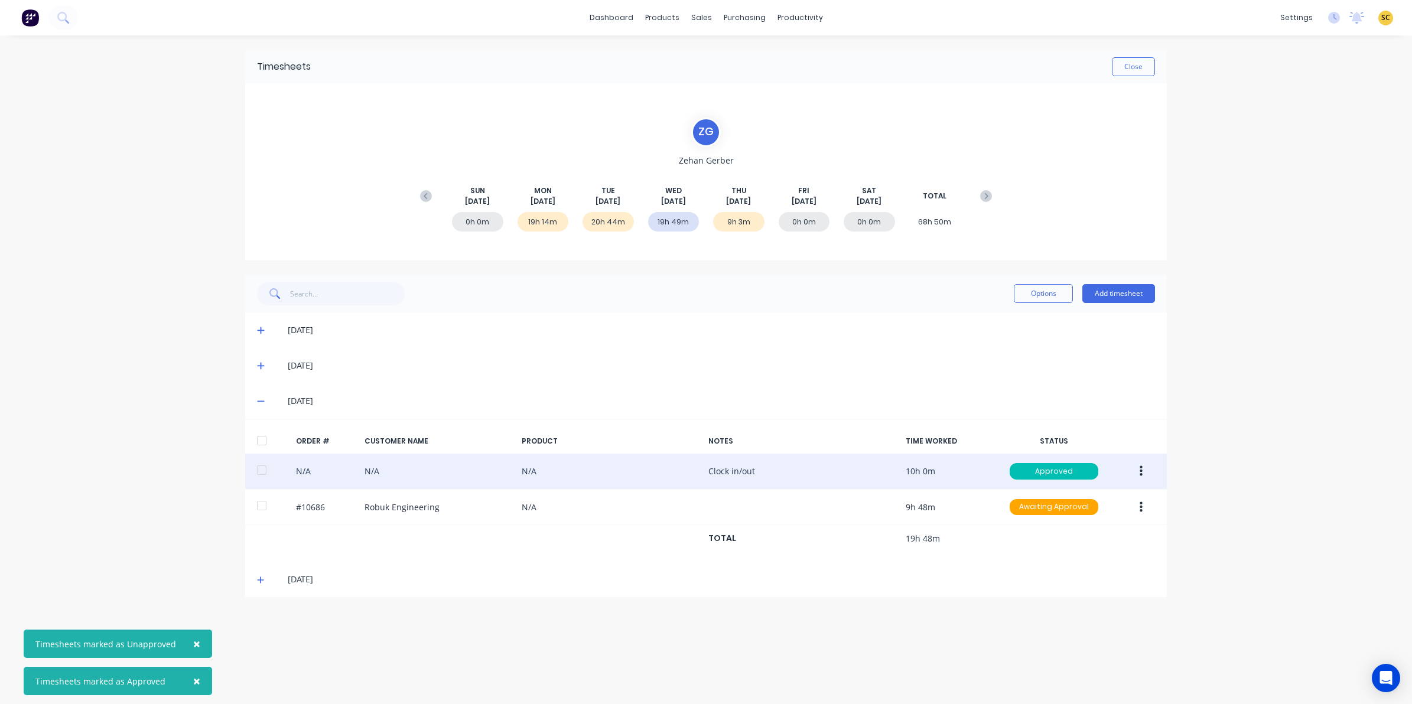
click at [1138, 473] on button "button" at bounding box center [1142, 471] width 28 height 21
click at [1091, 544] on div "Edit" at bounding box center [1099, 549] width 91 height 17
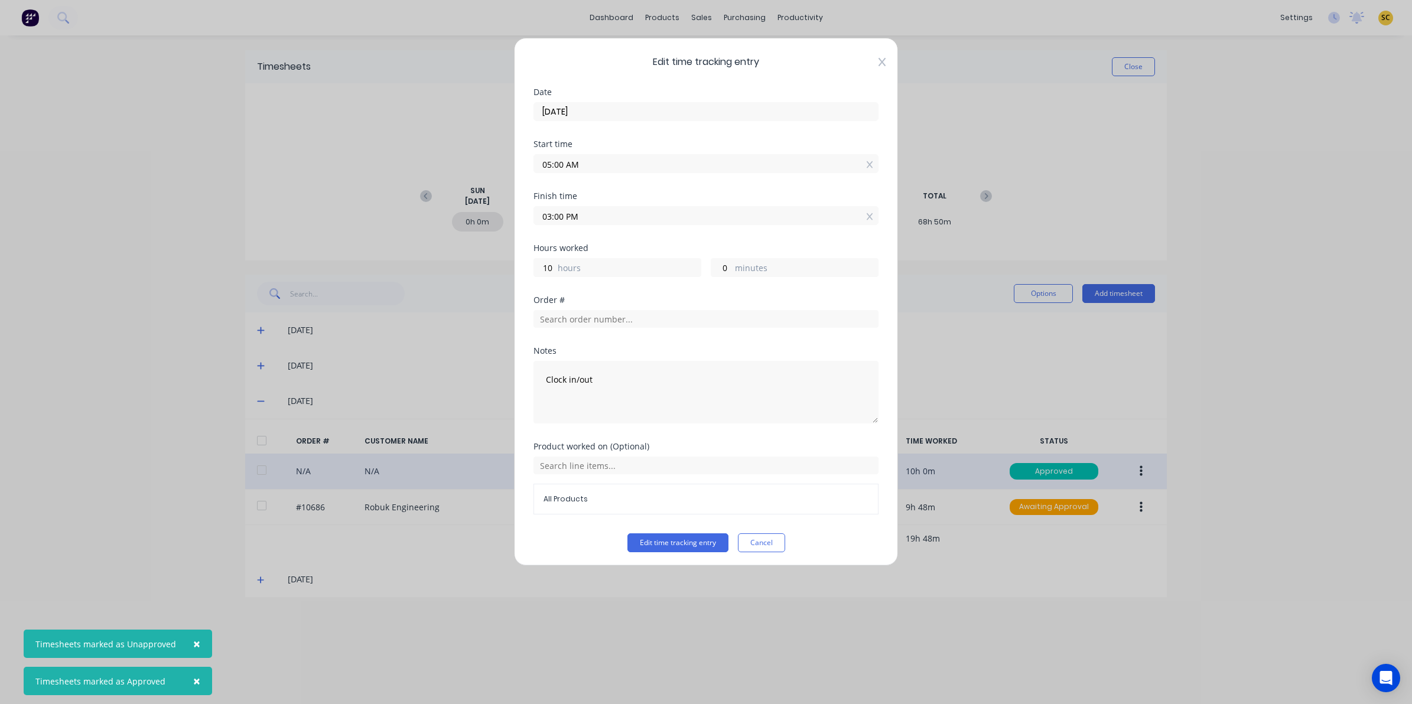
click at [879, 63] on icon at bounding box center [882, 61] width 7 height 9
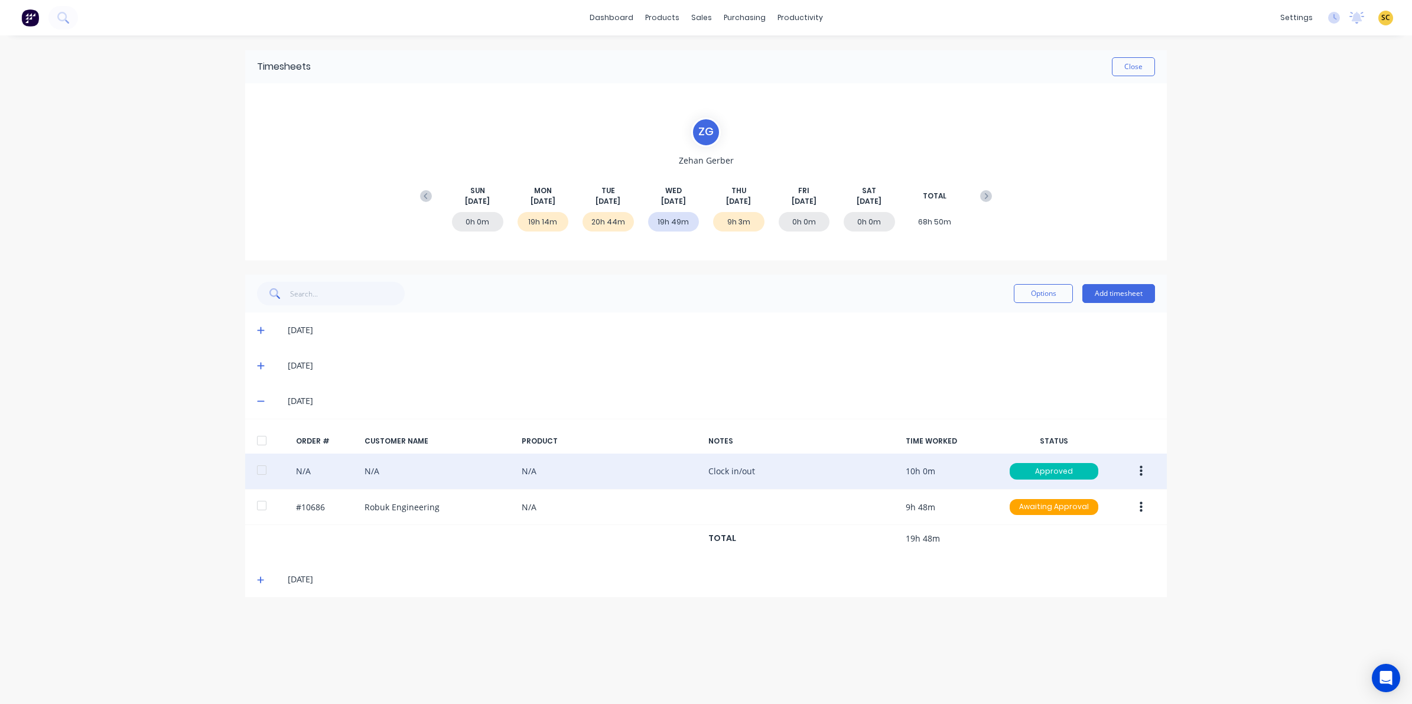
click at [264, 577] on icon at bounding box center [261, 580] width 8 height 8
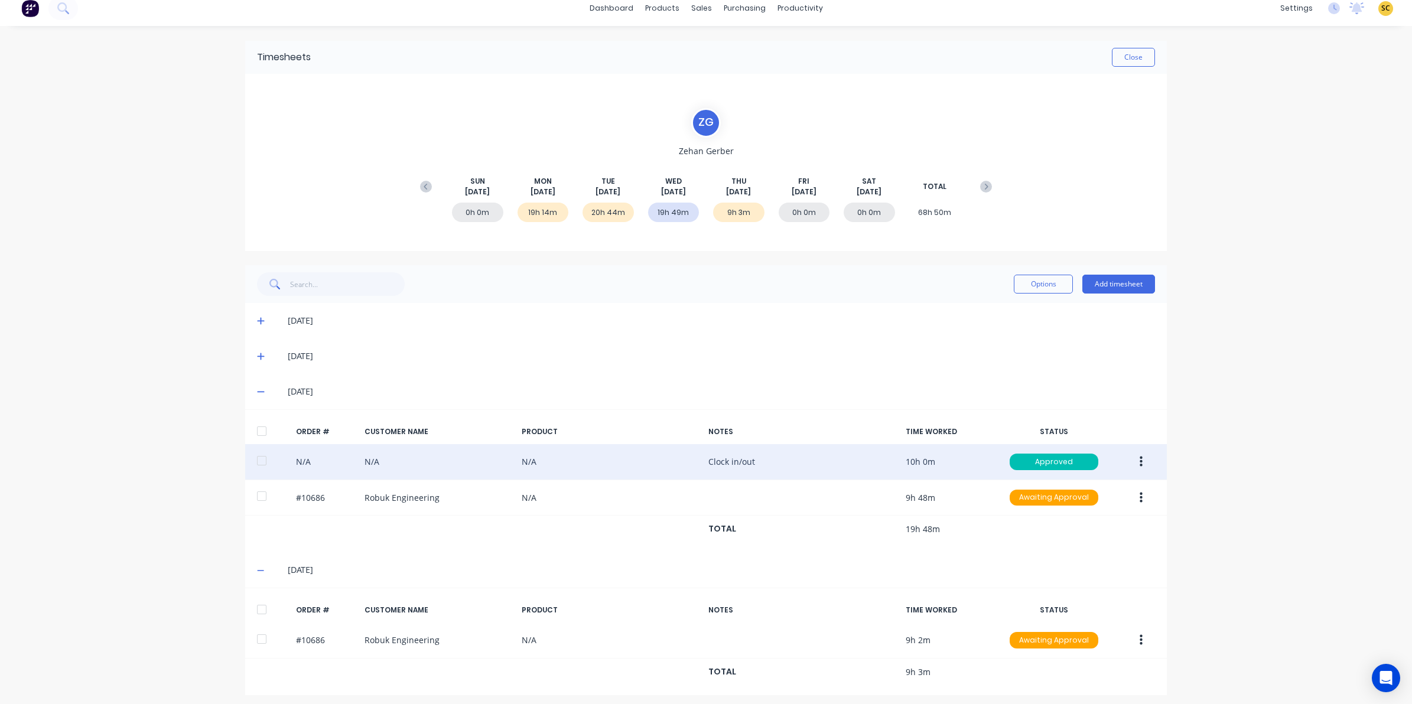
scroll to position [17, 0]
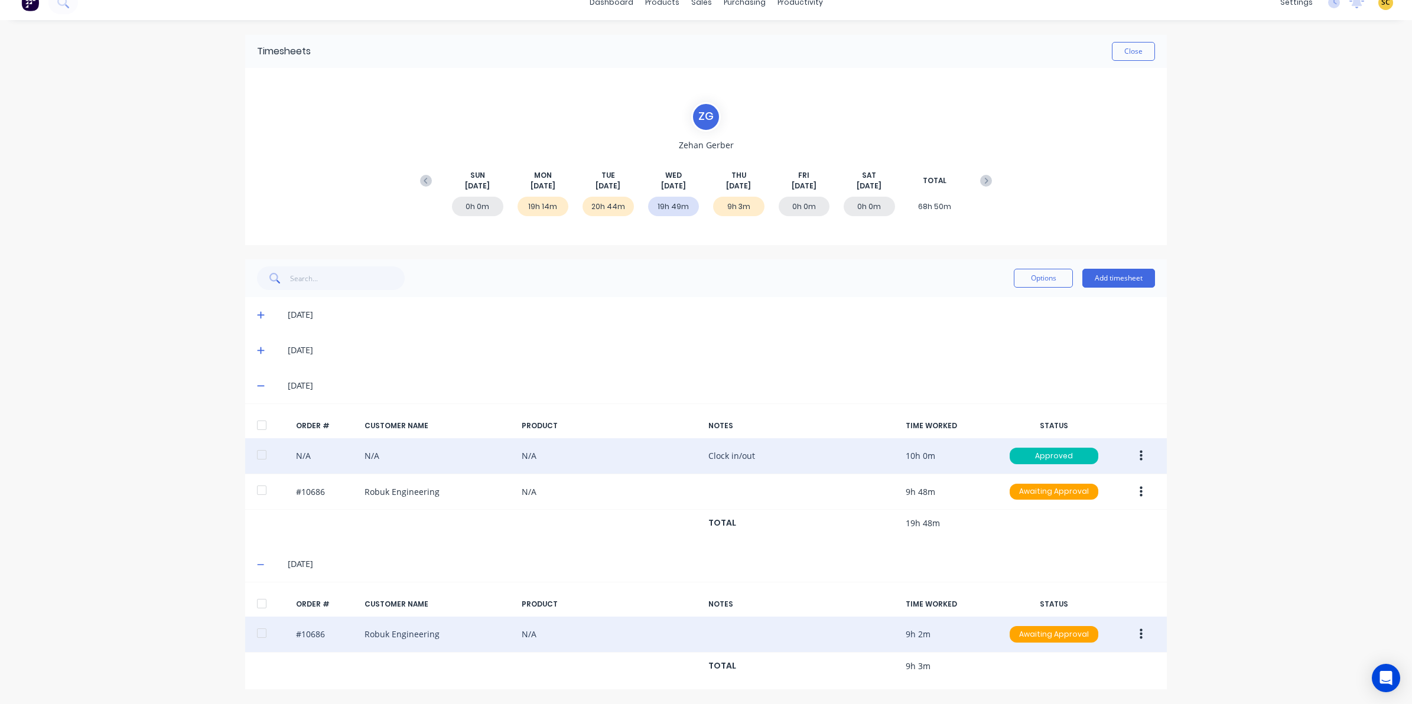
click at [1140, 634] on icon "button" at bounding box center [1141, 634] width 3 height 11
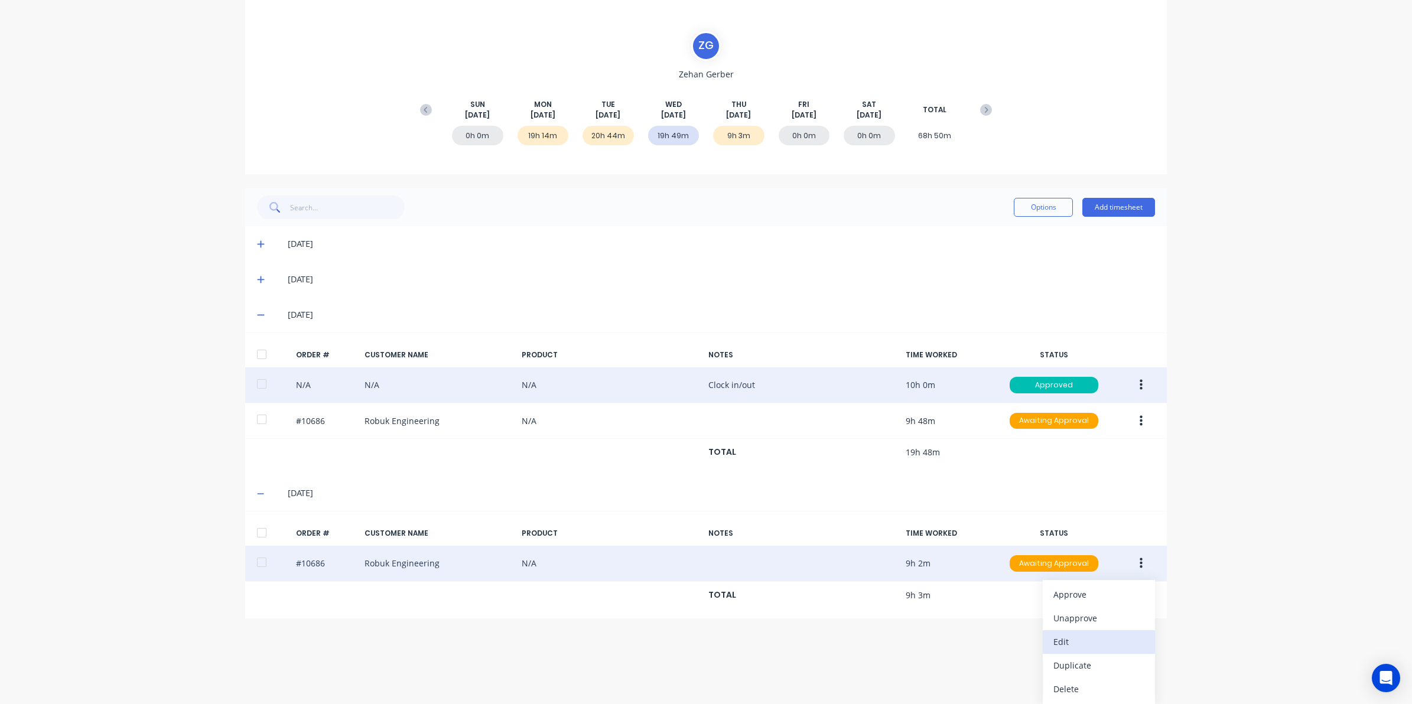
click at [1083, 634] on div "Edit" at bounding box center [1099, 642] width 91 height 17
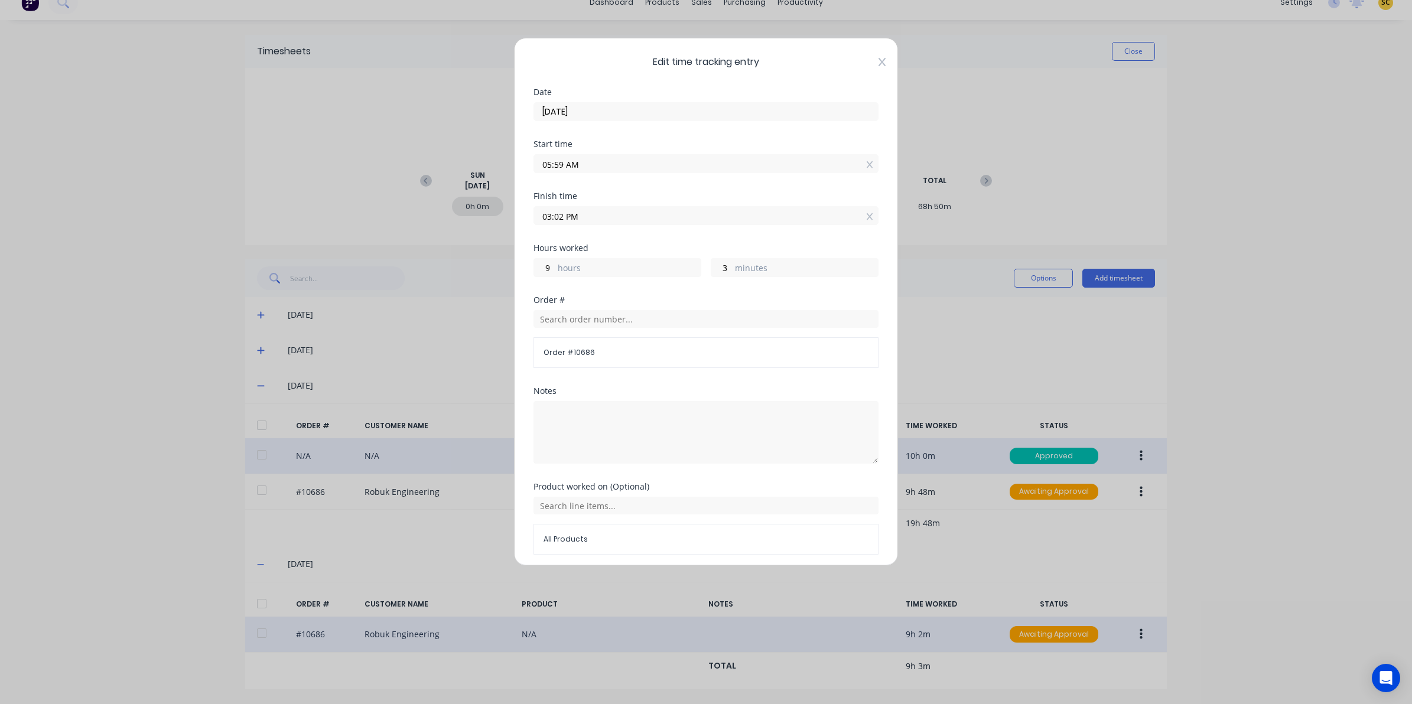
click at [879, 63] on icon at bounding box center [882, 61] width 7 height 9
